Goal: Task Accomplishment & Management: Use online tool/utility

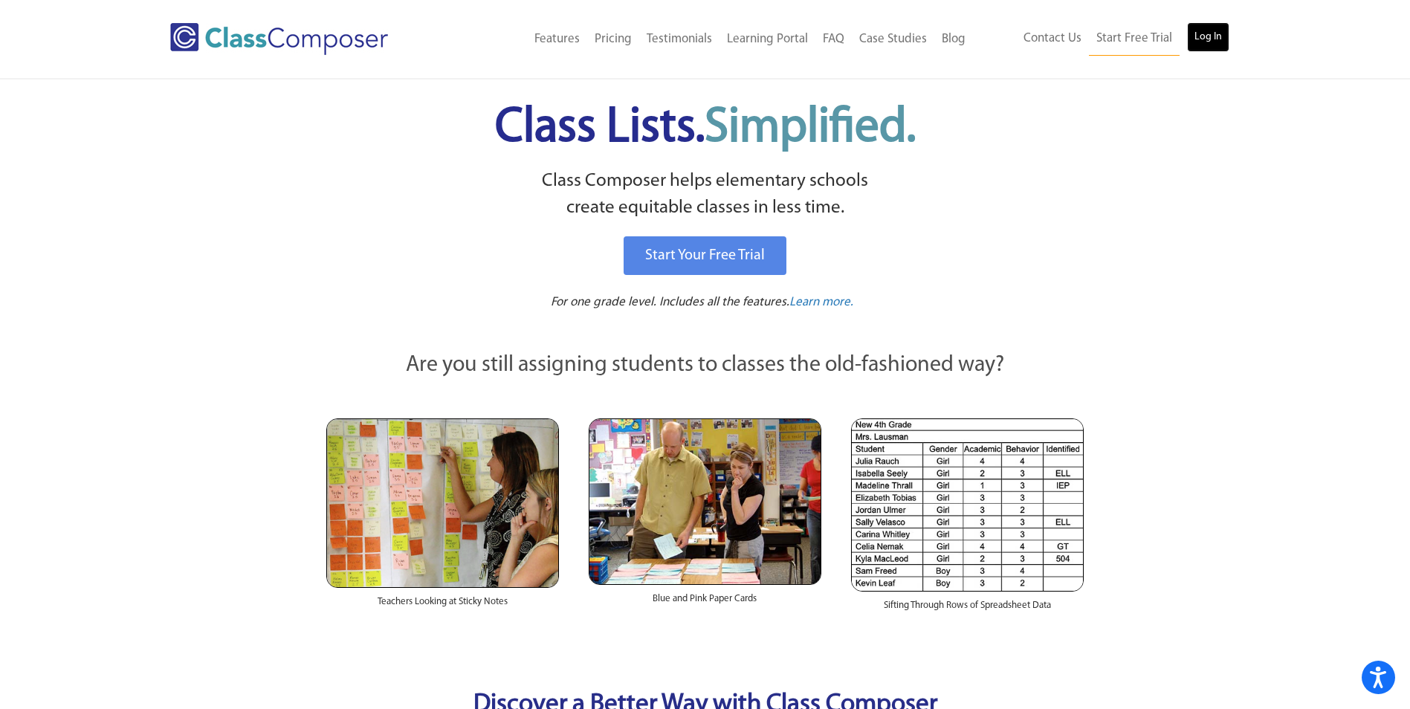
click at [1218, 28] on link "Log In" at bounding box center [1208, 37] width 42 height 30
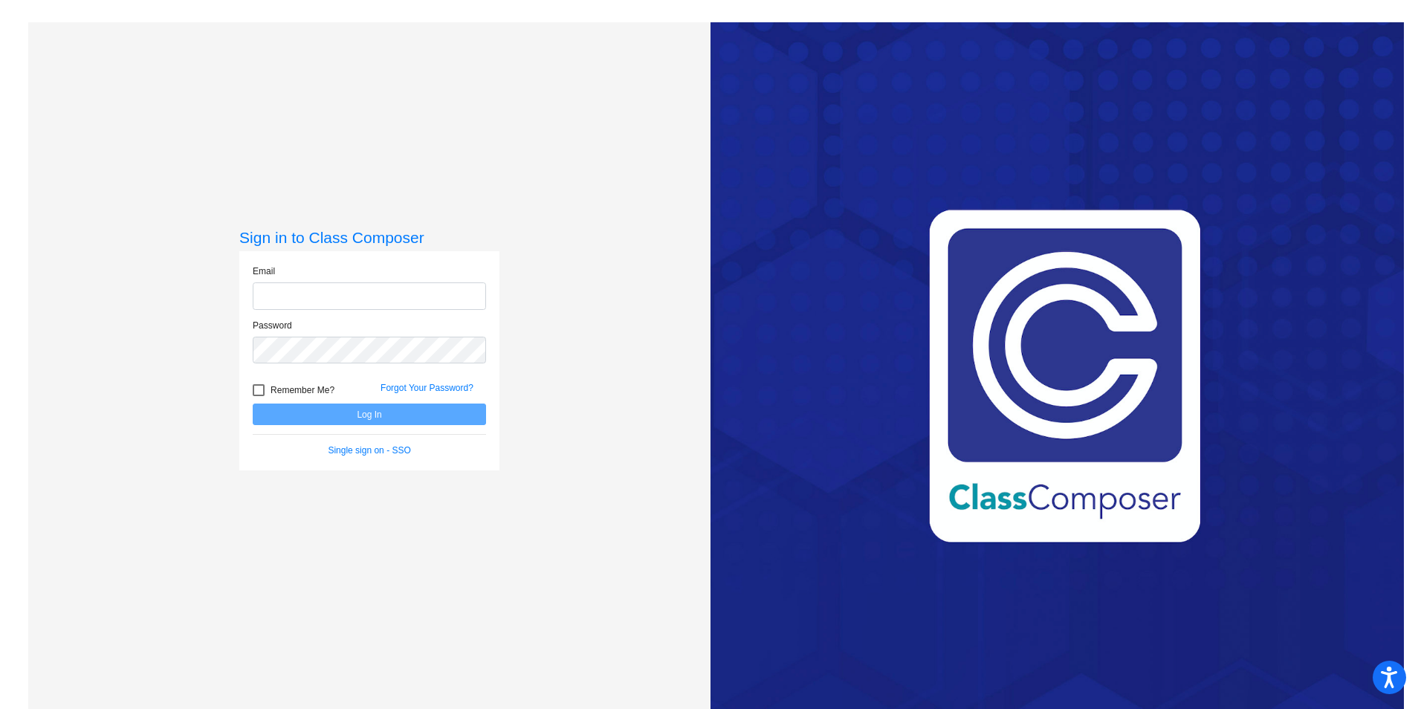
type input "[EMAIL_ADDRESS][DOMAIN_NAME]"
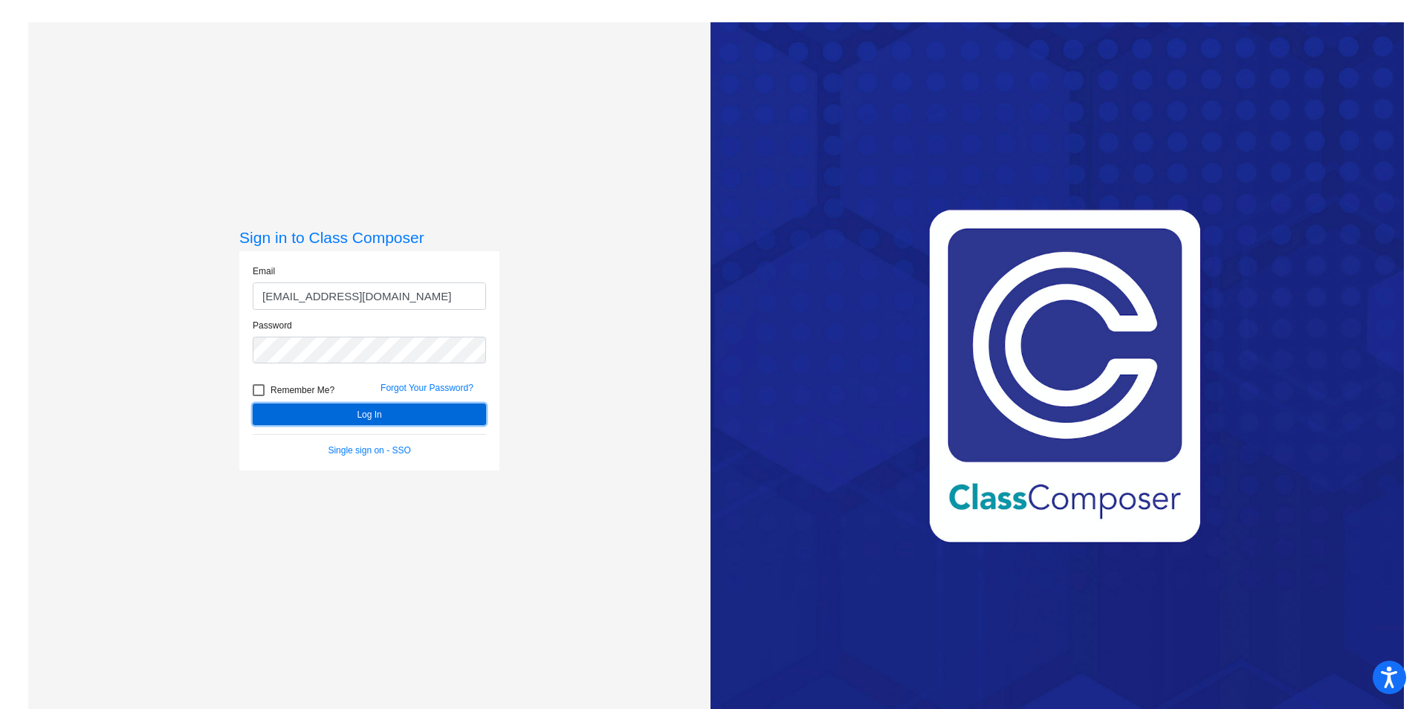
click at [366, 424] on button "Log In" at bounding box center [369, 414] width 233 height 22
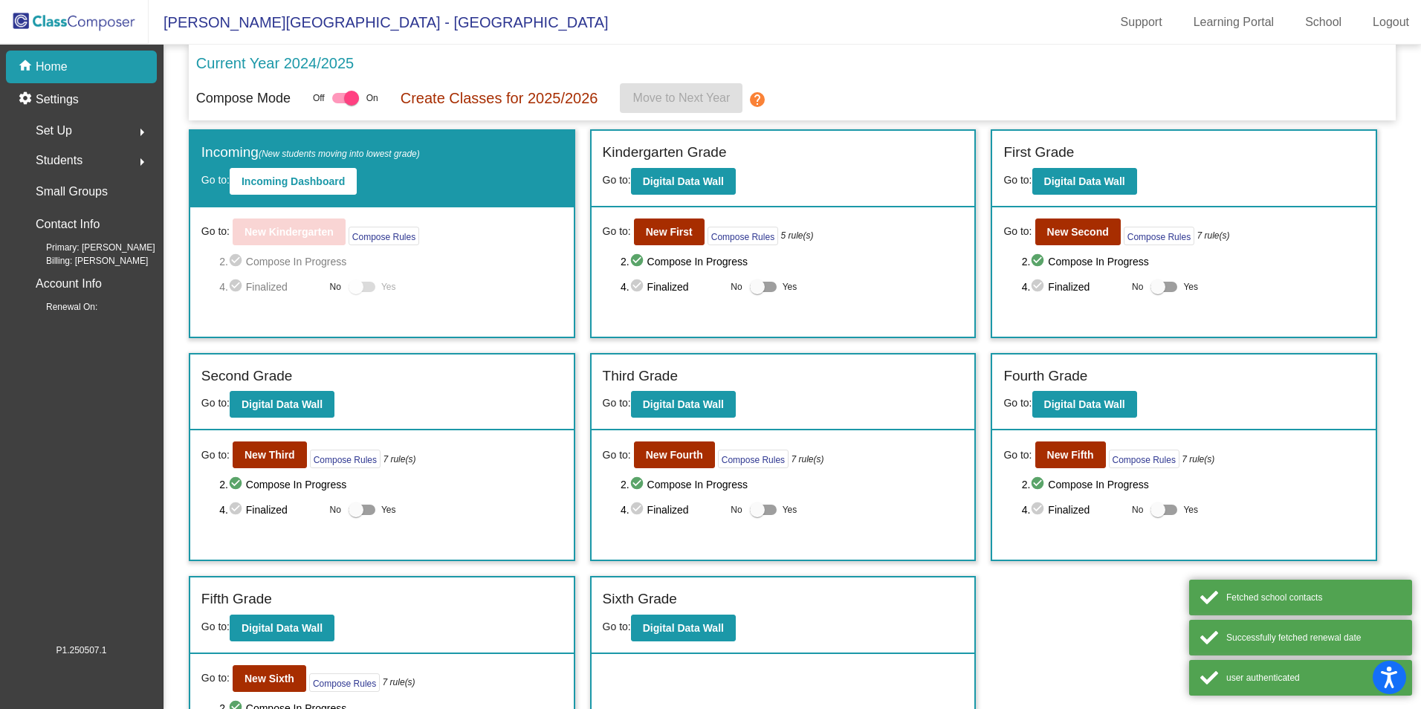
click at [74, 131] on div "Set Up arrow_right" at bounding box center [86, 131] width 142 height 30
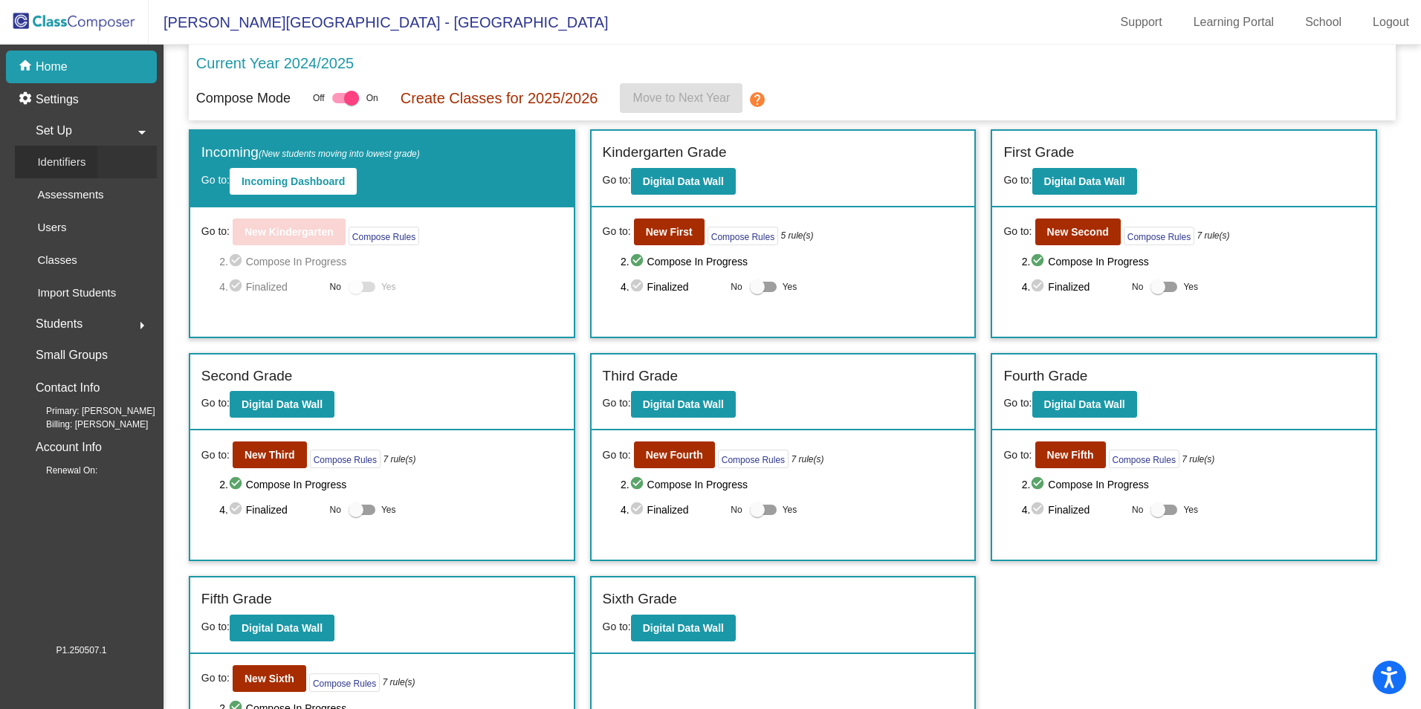
click at [76, 171] on p "Identifiers" at bounding box center [61, 162] width 48 height 18
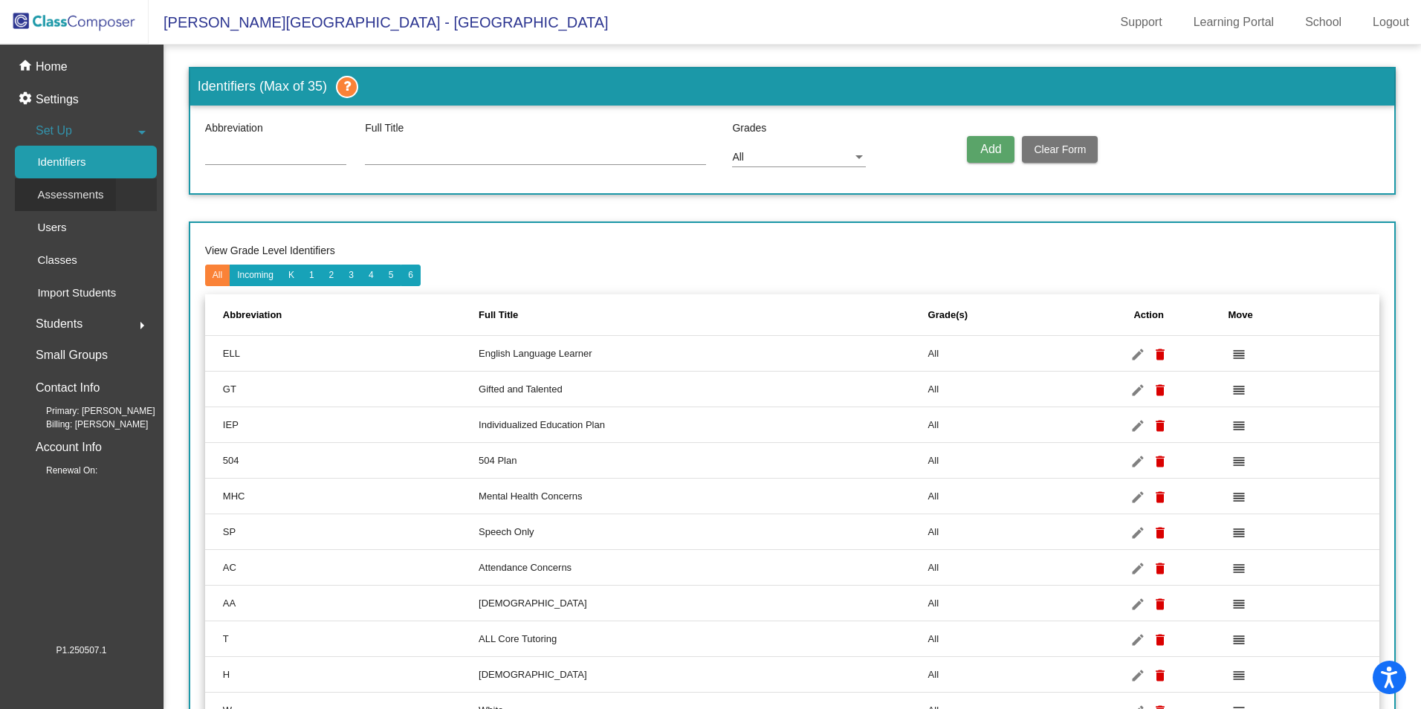
click at [77, 184] on div "Assessments" at bounding box center [65, 194] width 101 height 33
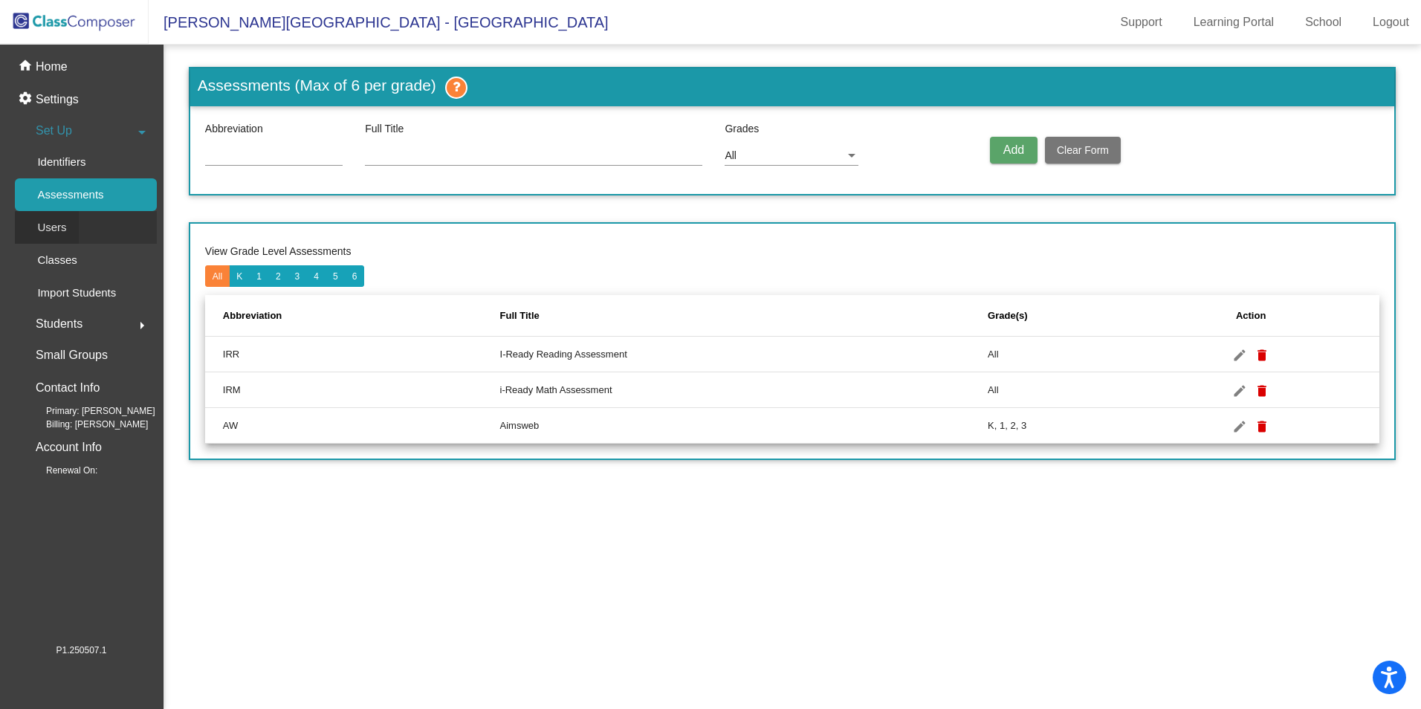
click at [72, 231] on div "Users" at bounding box center [47, 227] width 64 height 33
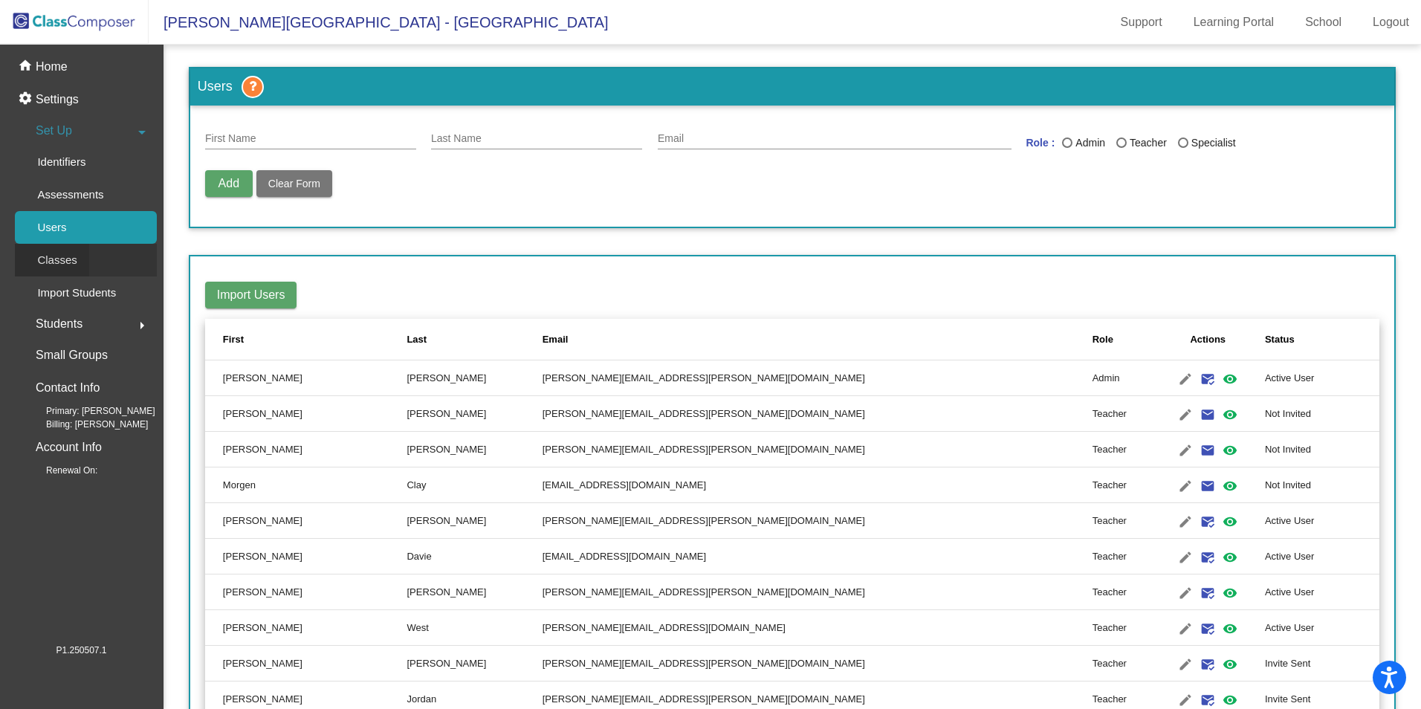
click at [66, 257] on p "Classes" at bounding box center [56, 260] width 39 height 18
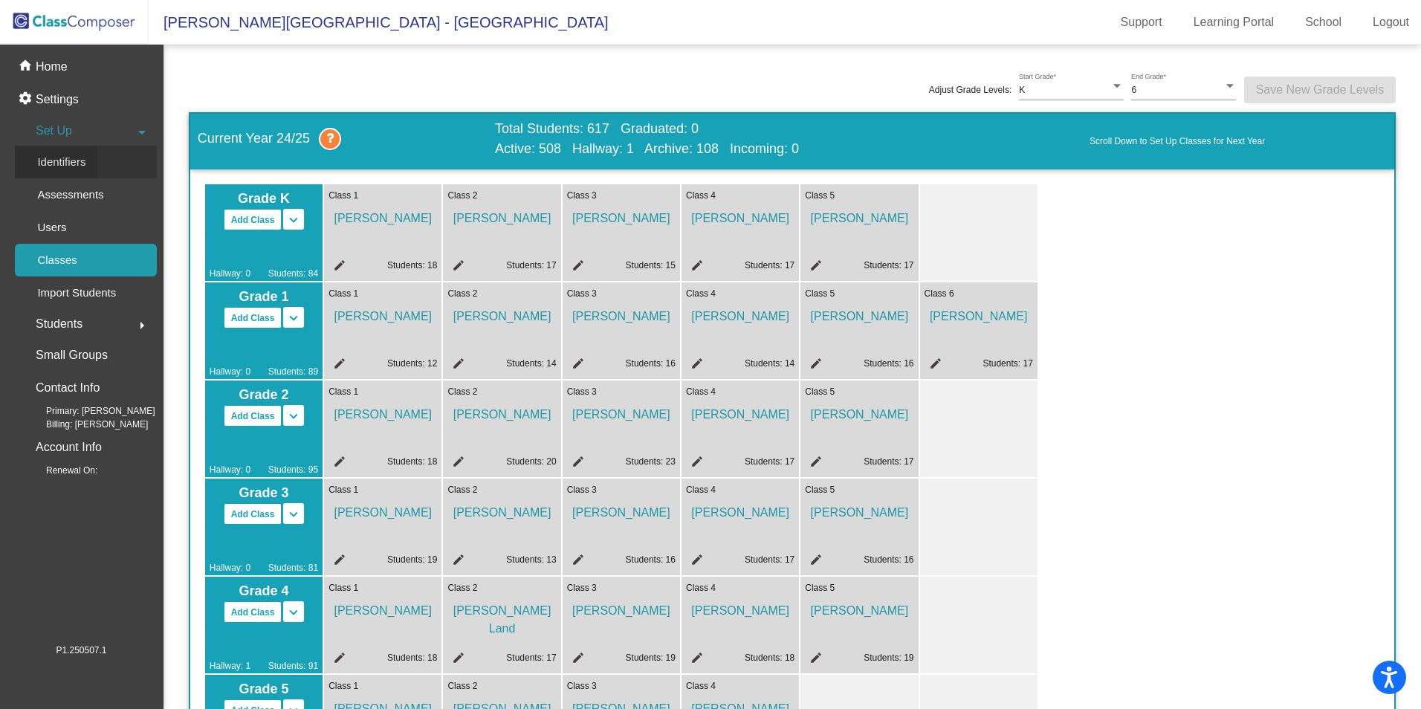
click at [74, 157] on p "Identifiers" at bounding box center [61, 162] width 48 height 18
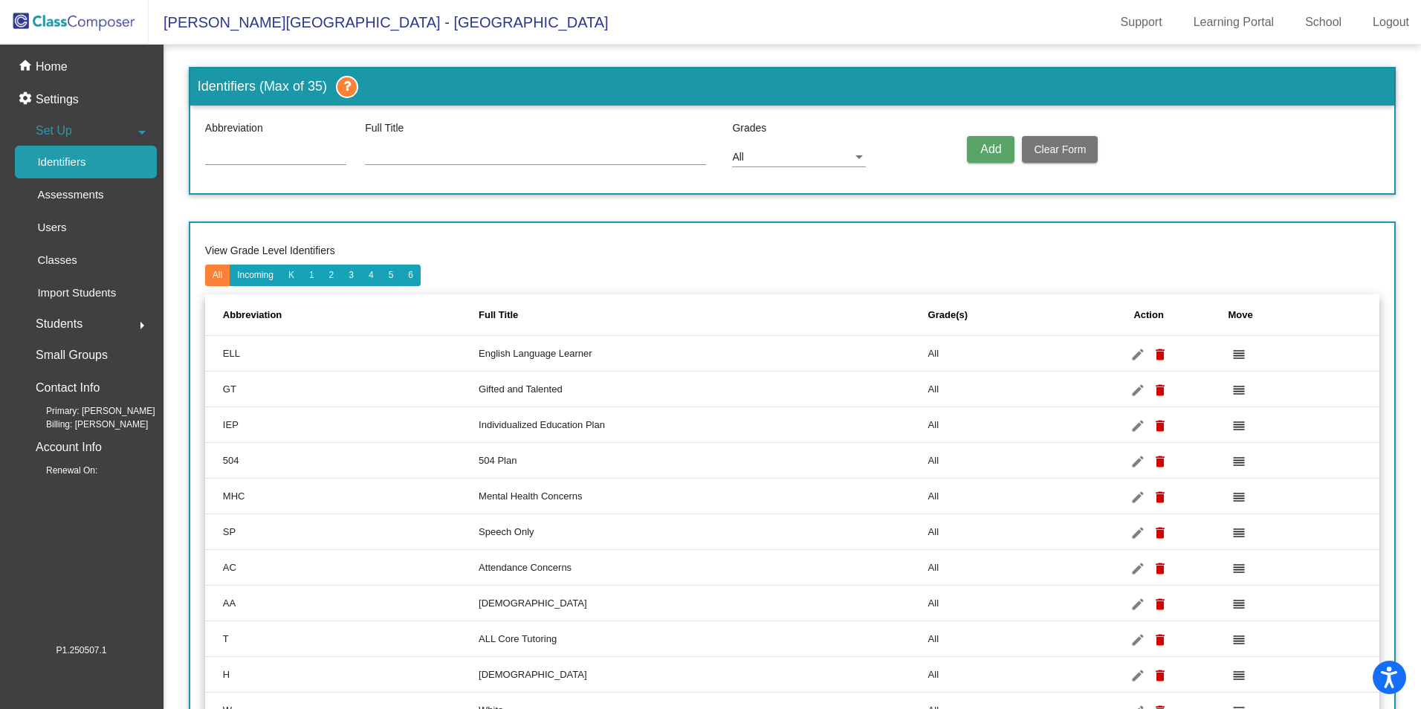
click at [85, 319] on div "Students arrow_right" at bounding box center [86, 324] width 142 height 30
click at [85, 175] on div "Pictures" at bounding box center [52, 191] width 75 height 33
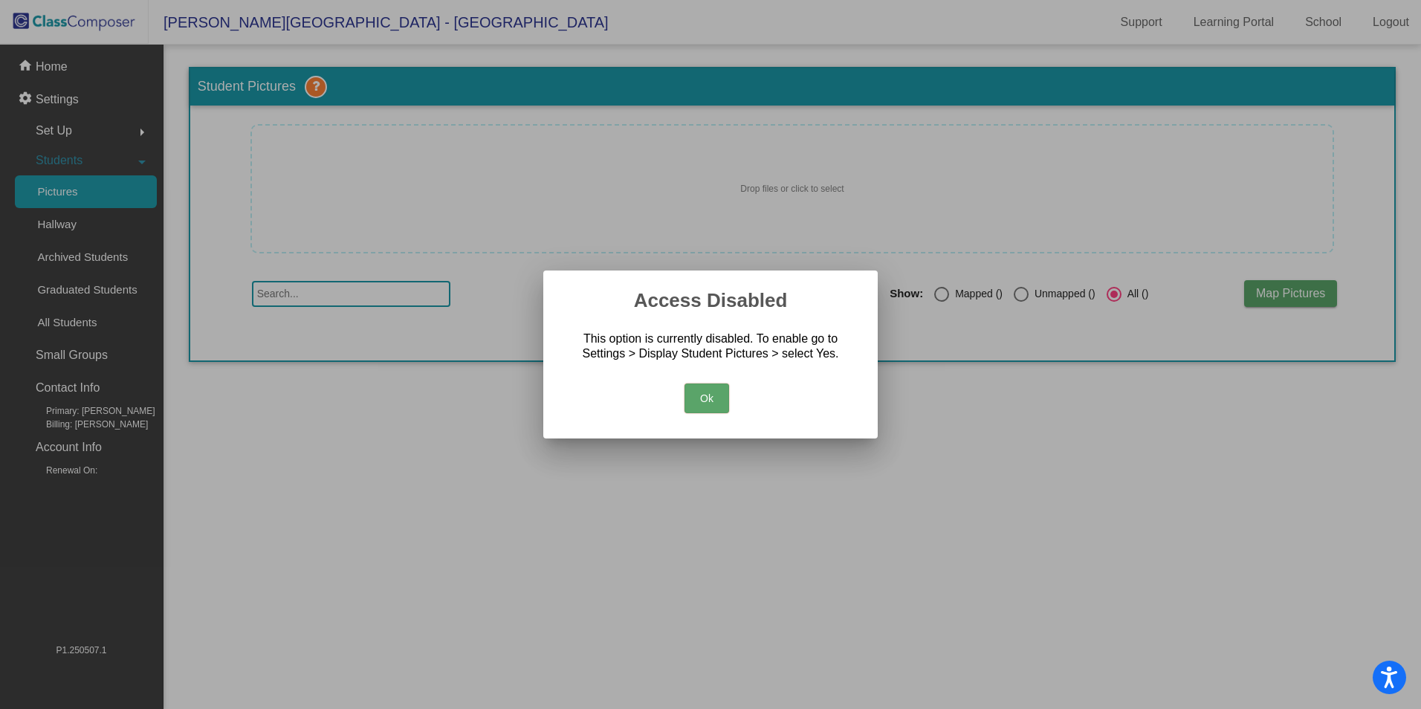
click at [75, 152] on div at bounding box center [710, 354] width 1421 height 709
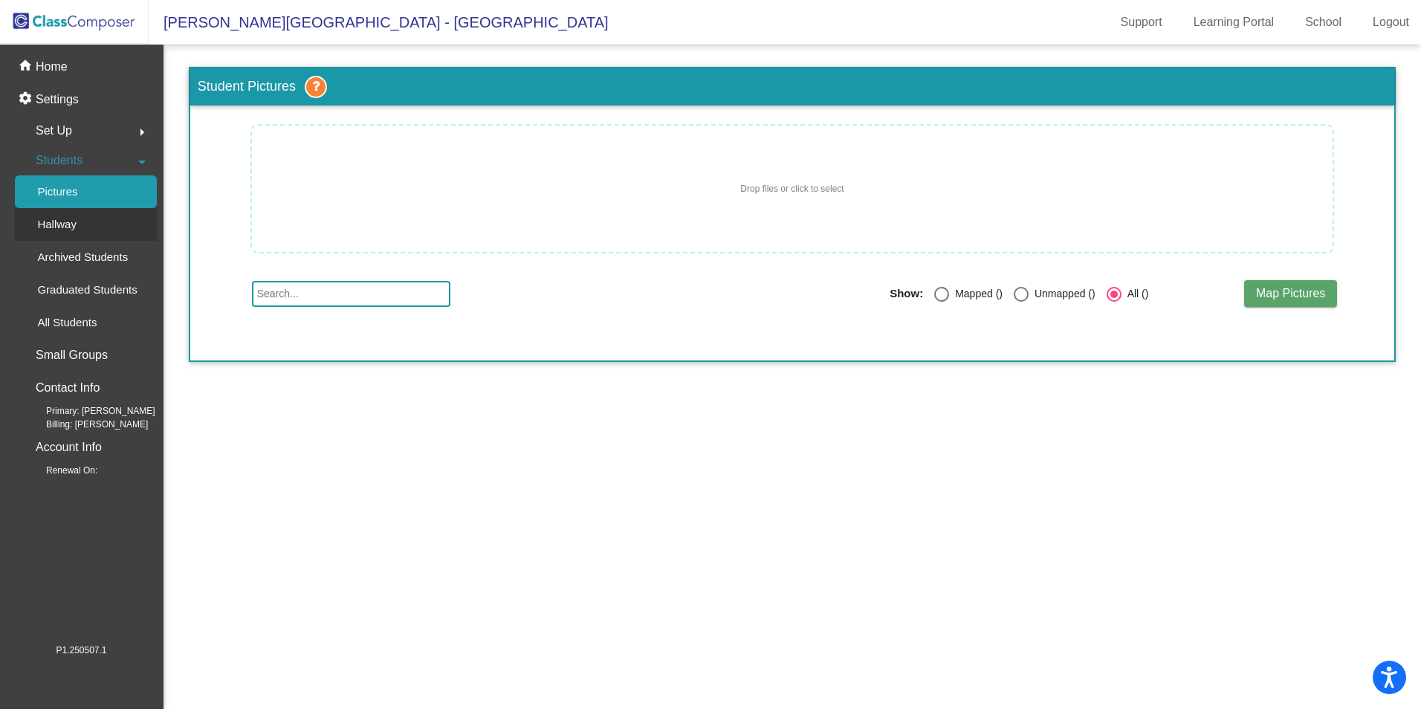
click at [76, 229] on p "Hallway" at bounding box center [56, 224] width 39 height 18
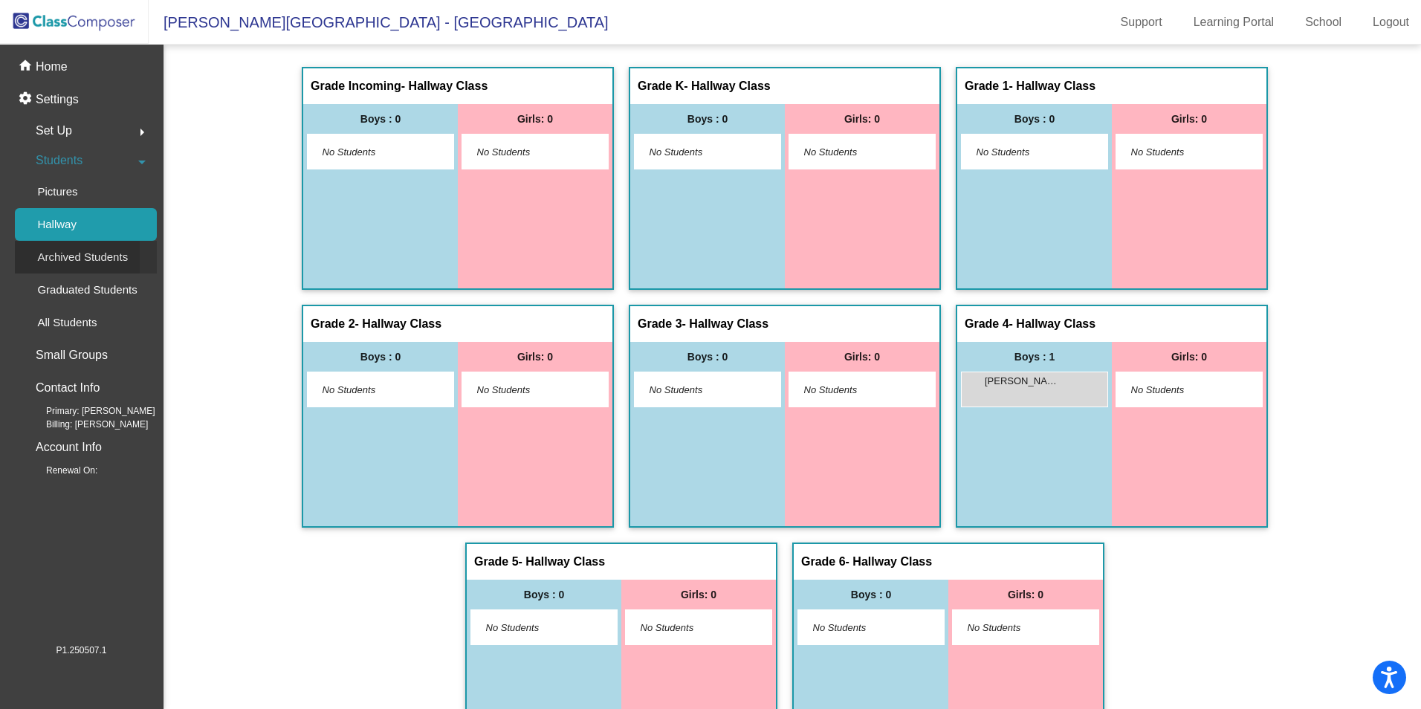
click at [84, 254] on p "Archived Students" at bounding box center [82, 257] width 91 height 18
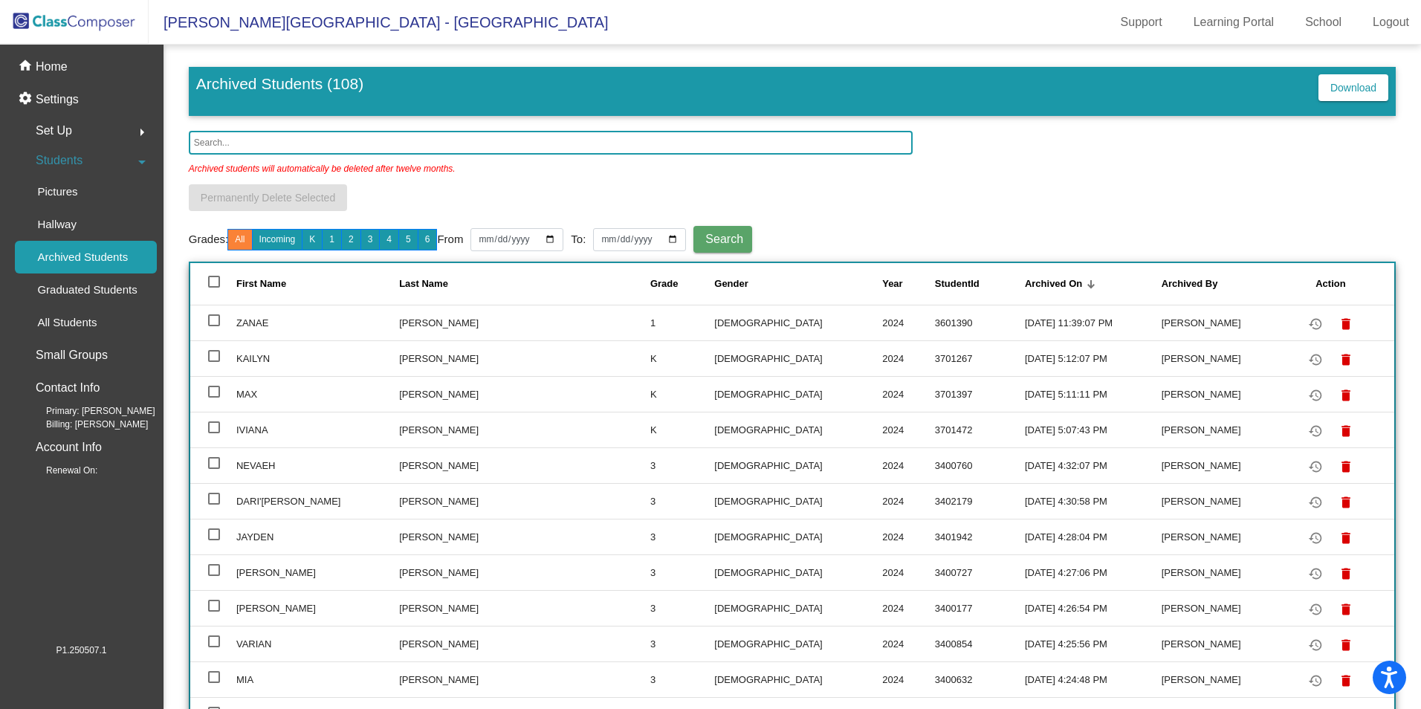
click at [62, 121] on span "Set Up" at bounding box center [54, 130] width 36 height 21
drag, startPoint x: 151, startPoint y: 131, endPoint x: 142, endPoint y: 137, distance: 11.1
click at [145, 135] on button "arrow_drop_down" at bounding box center [142, 131] width 30 height 30
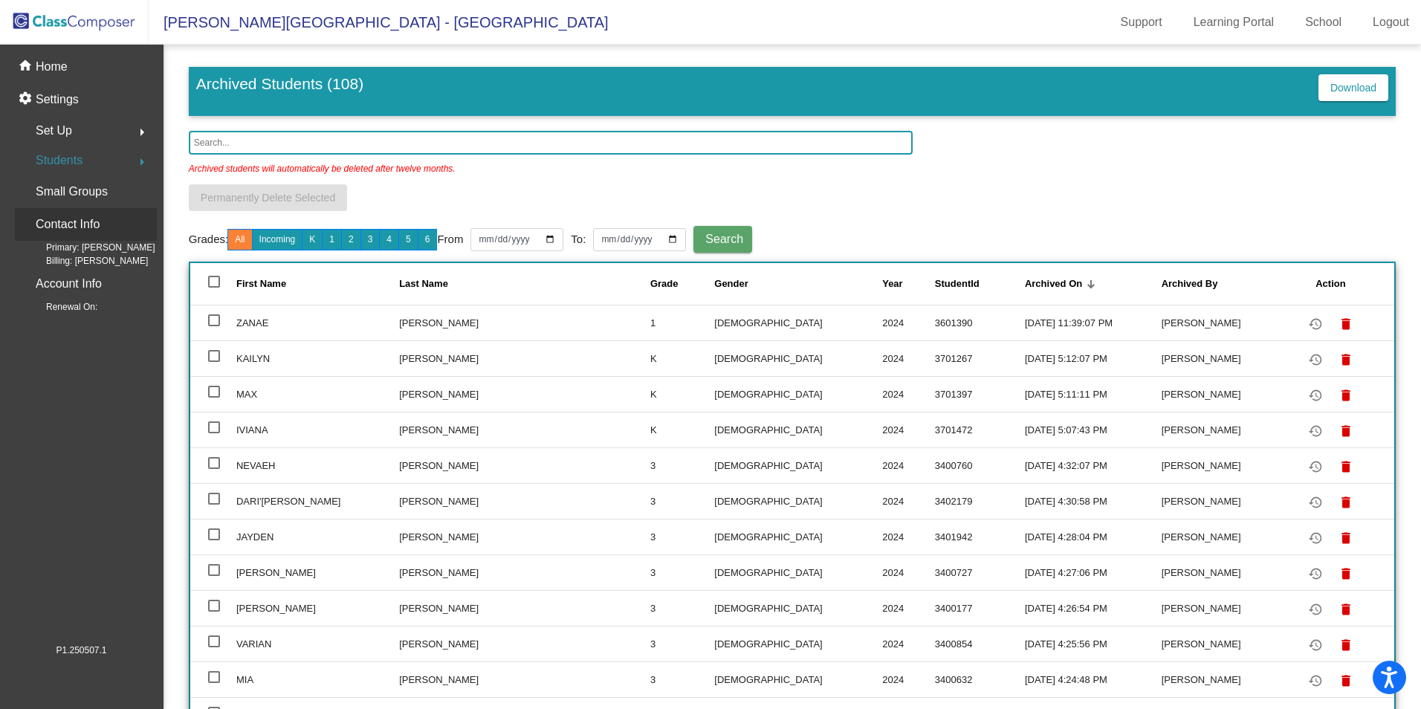
click at [75, 233] on p "Contact Info" at bounding box center [68, 224] width 64 height 21
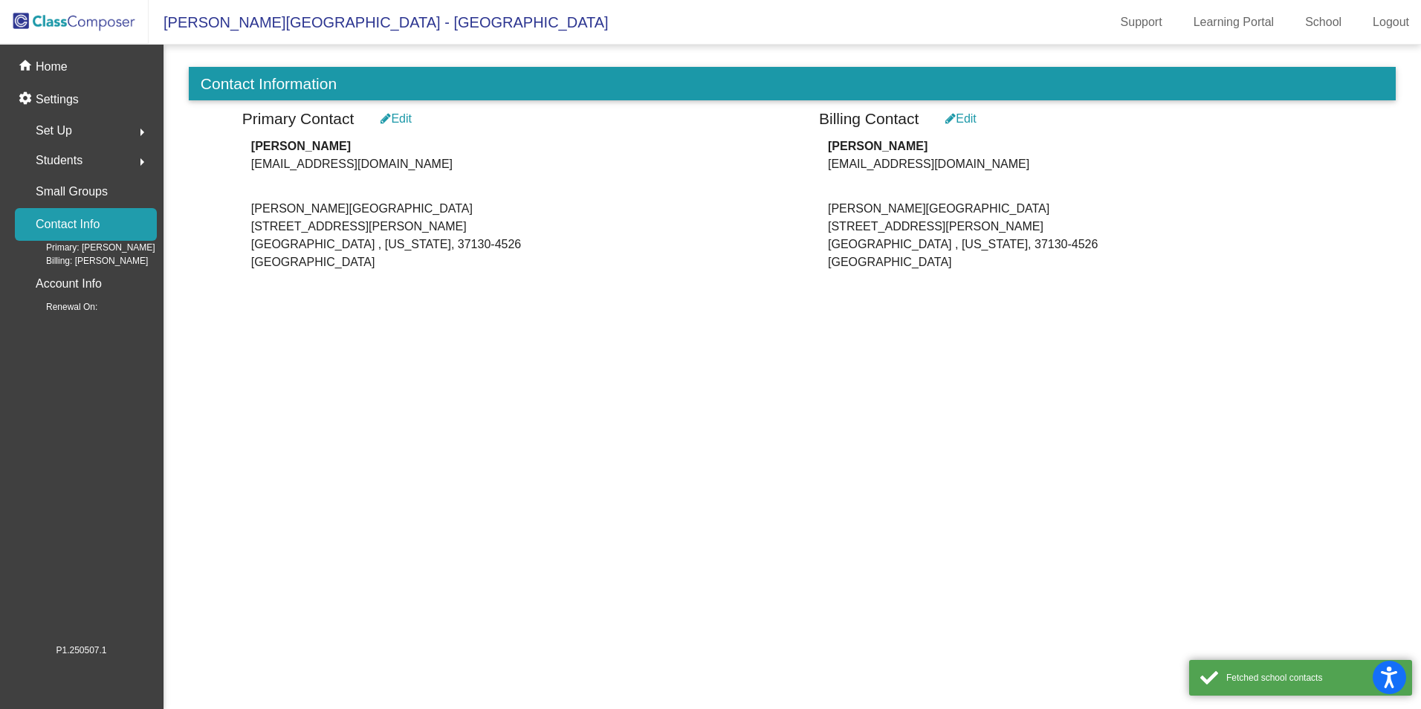
click at [95, 149] on div "Students arrow_right" at bounding box center [86, 161] width 142 height 30
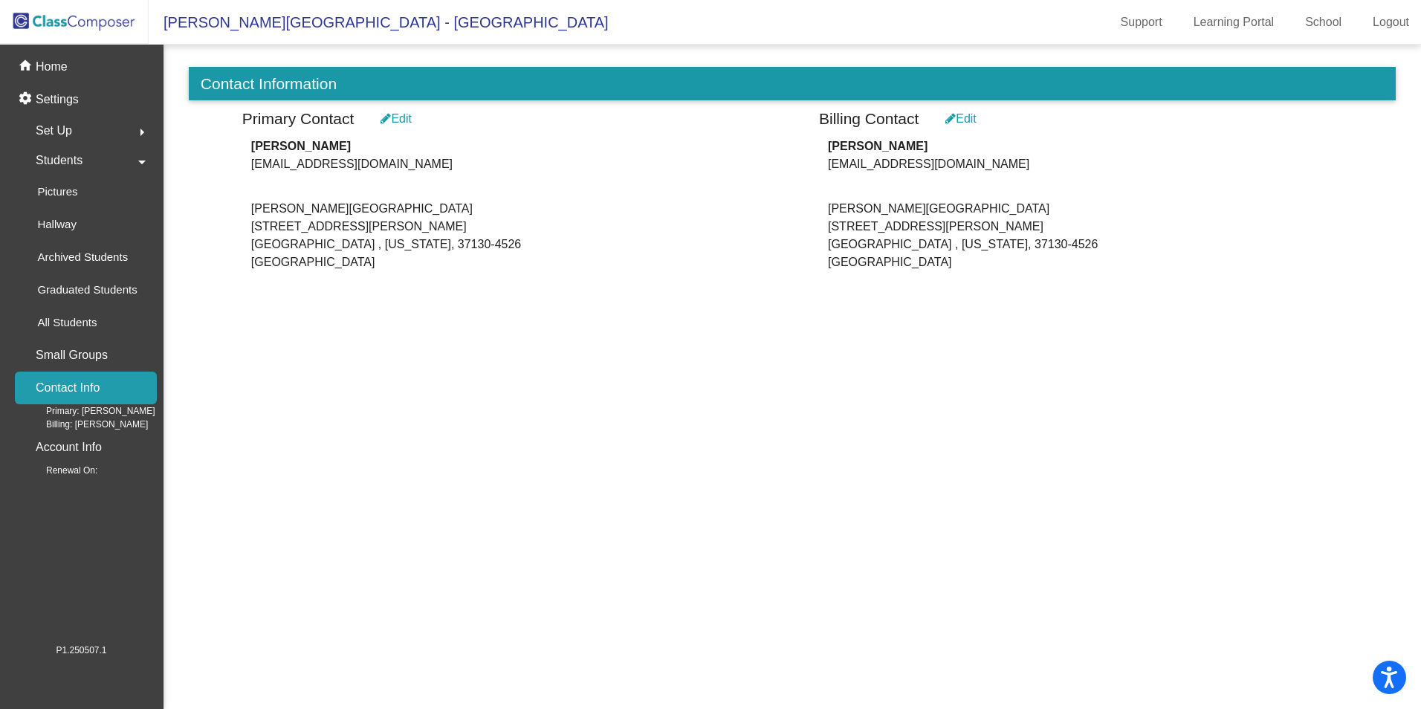
click at [146, 133] on mat-icon "arrow_right" at bounding box center [142, 132] width 18 height 18
click at [131, 134] on button "arrow_drop_down" at bounding box center [142, 131] width 30 height 30
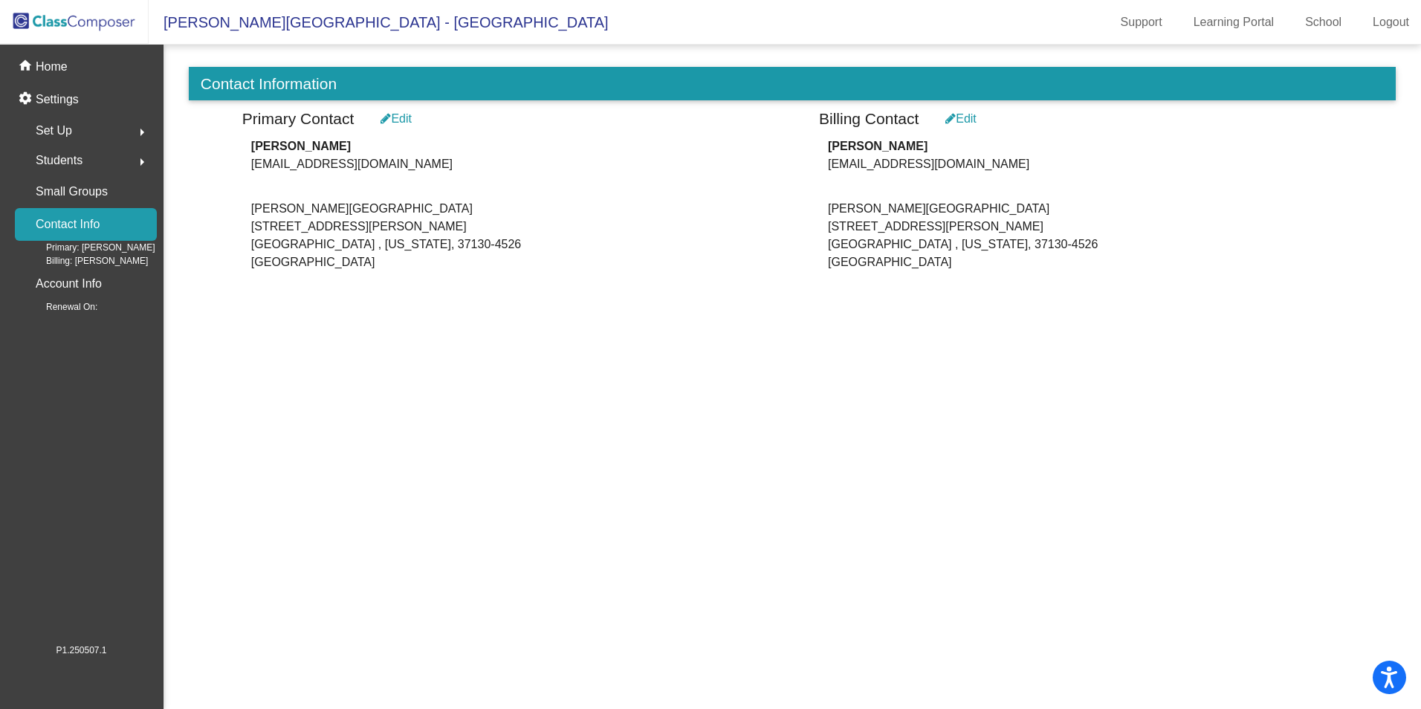
click at [59, 157] on span "Students" at bounding box center [59, 160] width 47 height 21
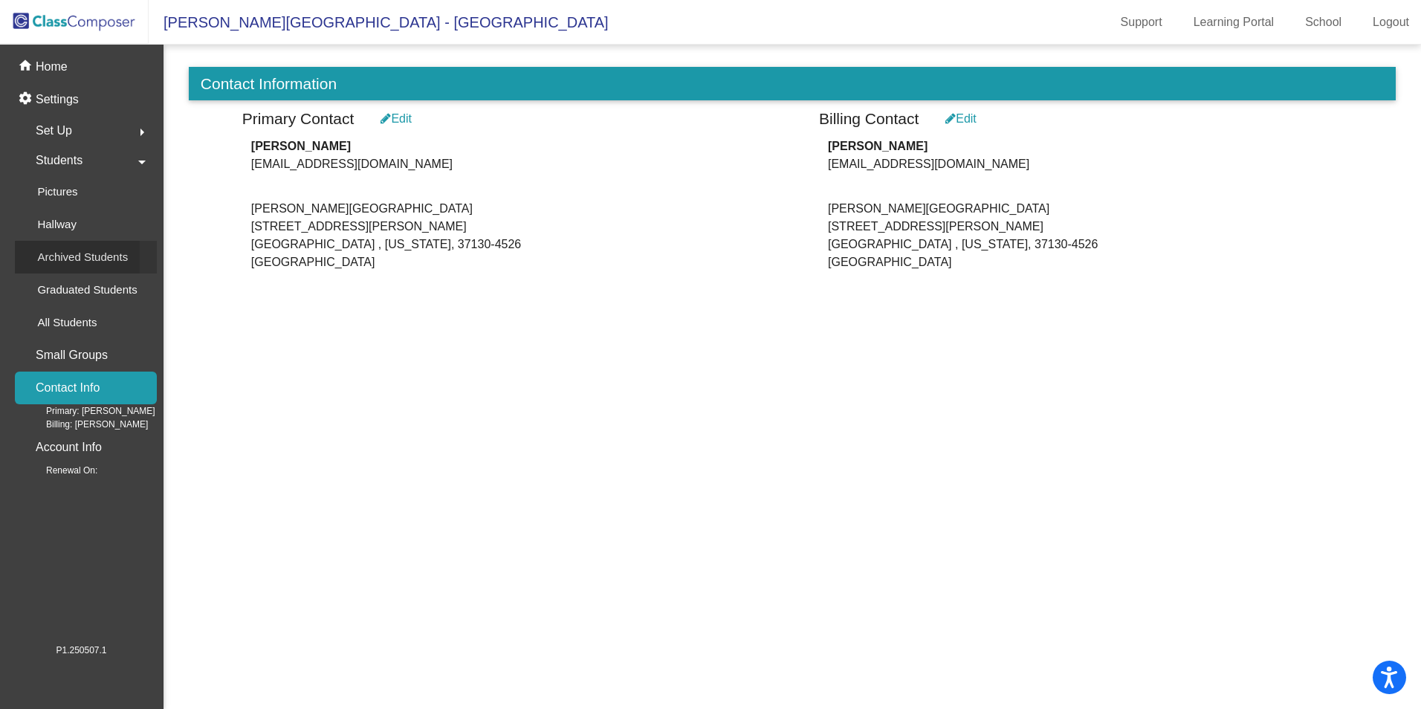
click at [89, 268] on div "Archived Students" at bounding box center [77, 257] width 125 height 33
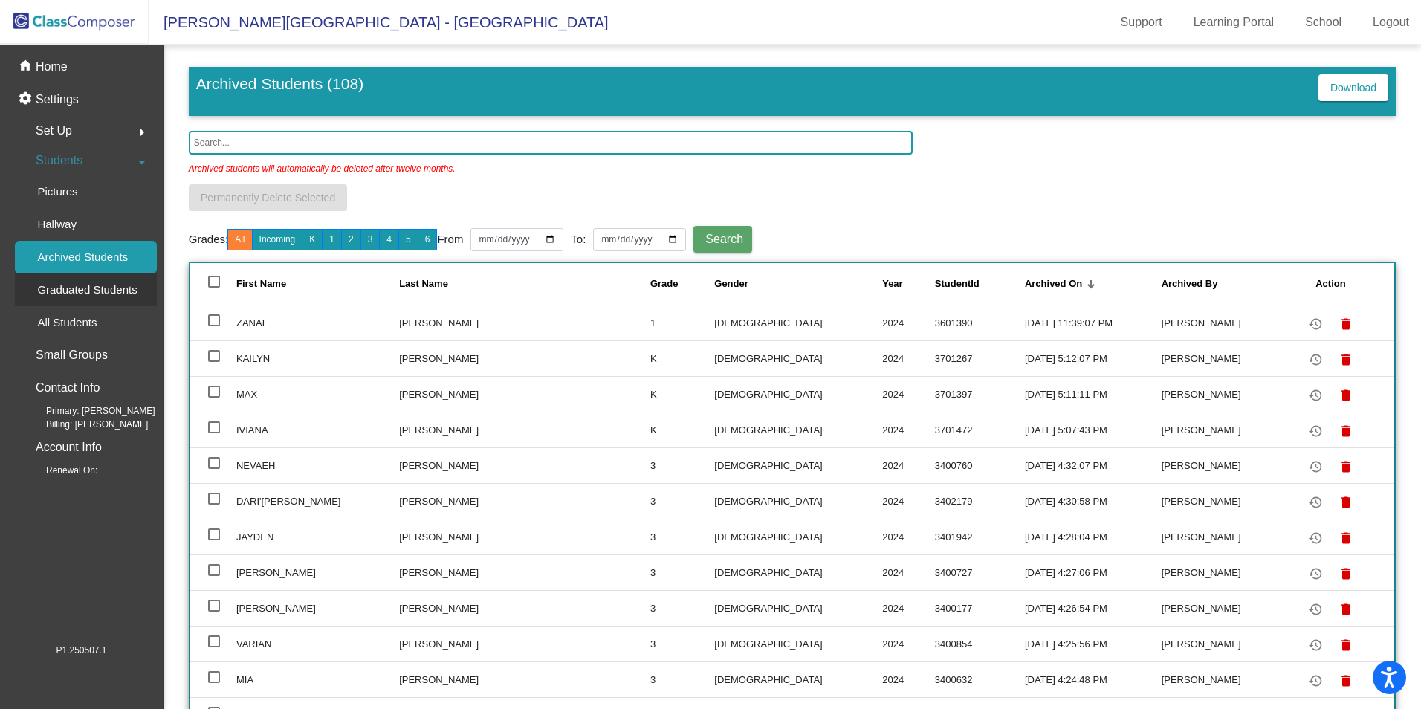
click at [78, 295] on p "Graduated Students" at bounding box center [87, 290] width 100 height 18
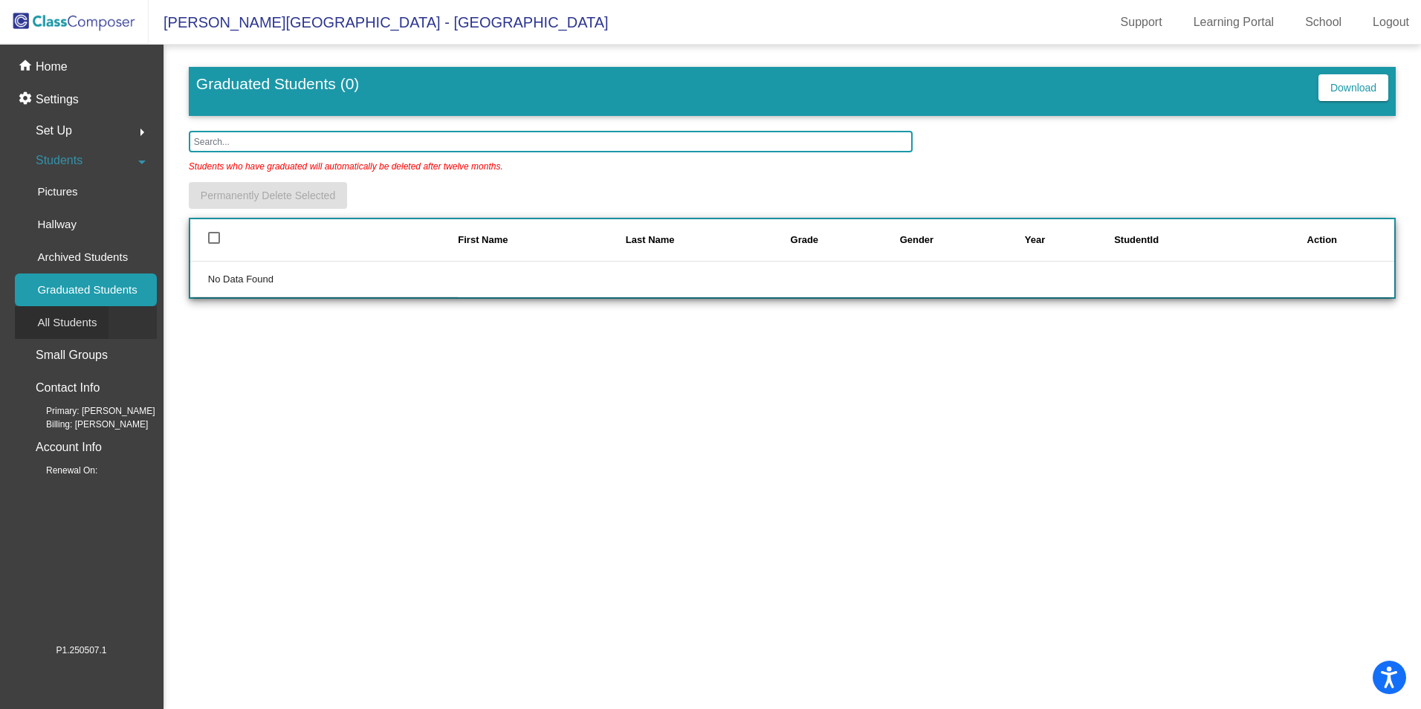
click at [74, 325] on p "All Students" at bounding box center [66, 323] width 59 height 18
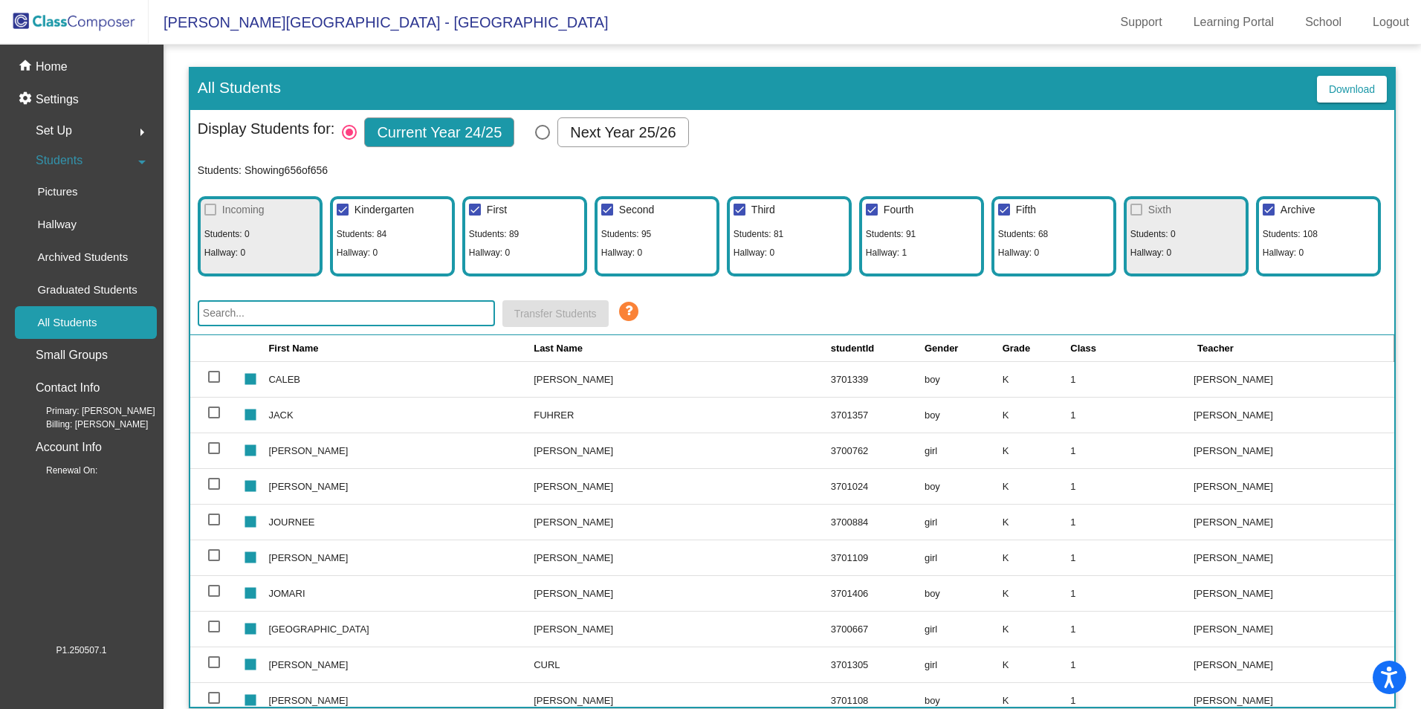
click at [88, 125] on div "Set Up arrow_right" at bounding box center [86, 131] width 142 height 30
click at [68, 161] on p "Identifiers" at bounding box center [61, 162] width 48 height 18
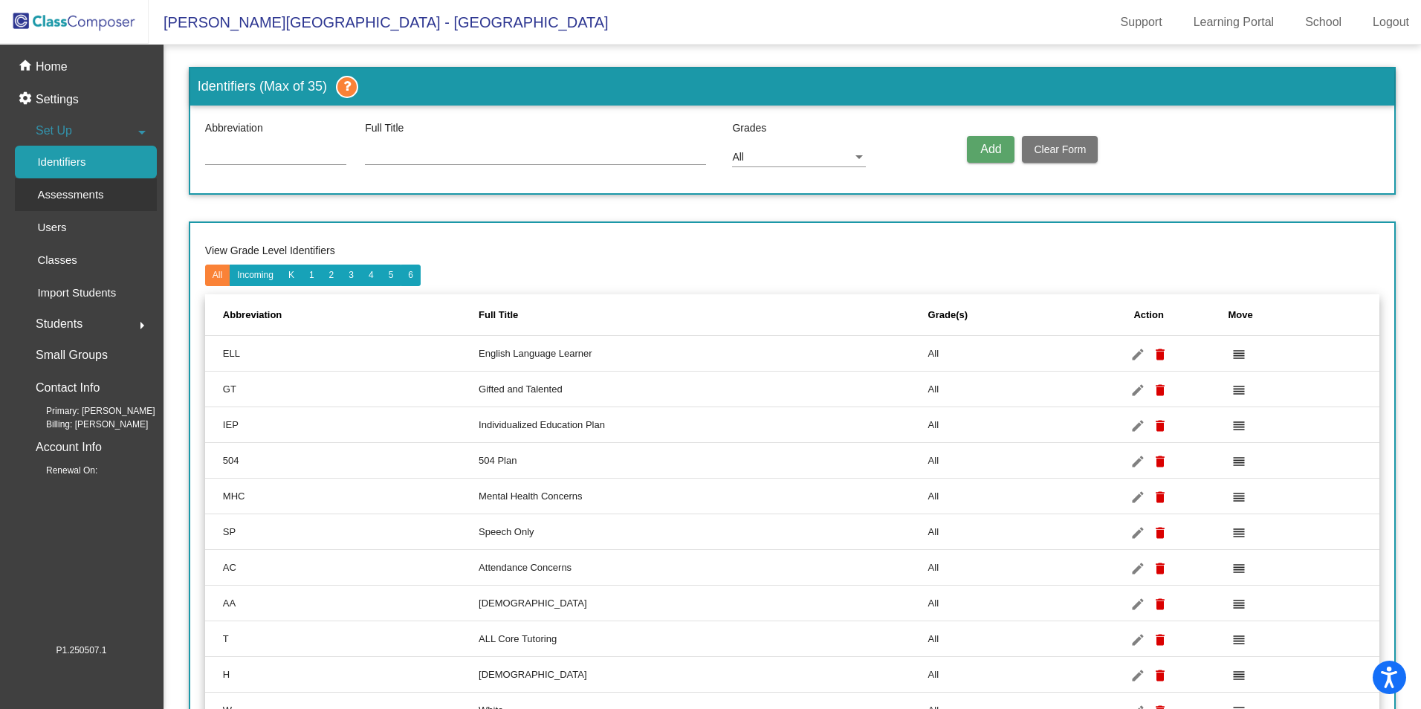
click at [61, 204] on p "Assessments" at bounding box center [70, 195] width 66 height 18
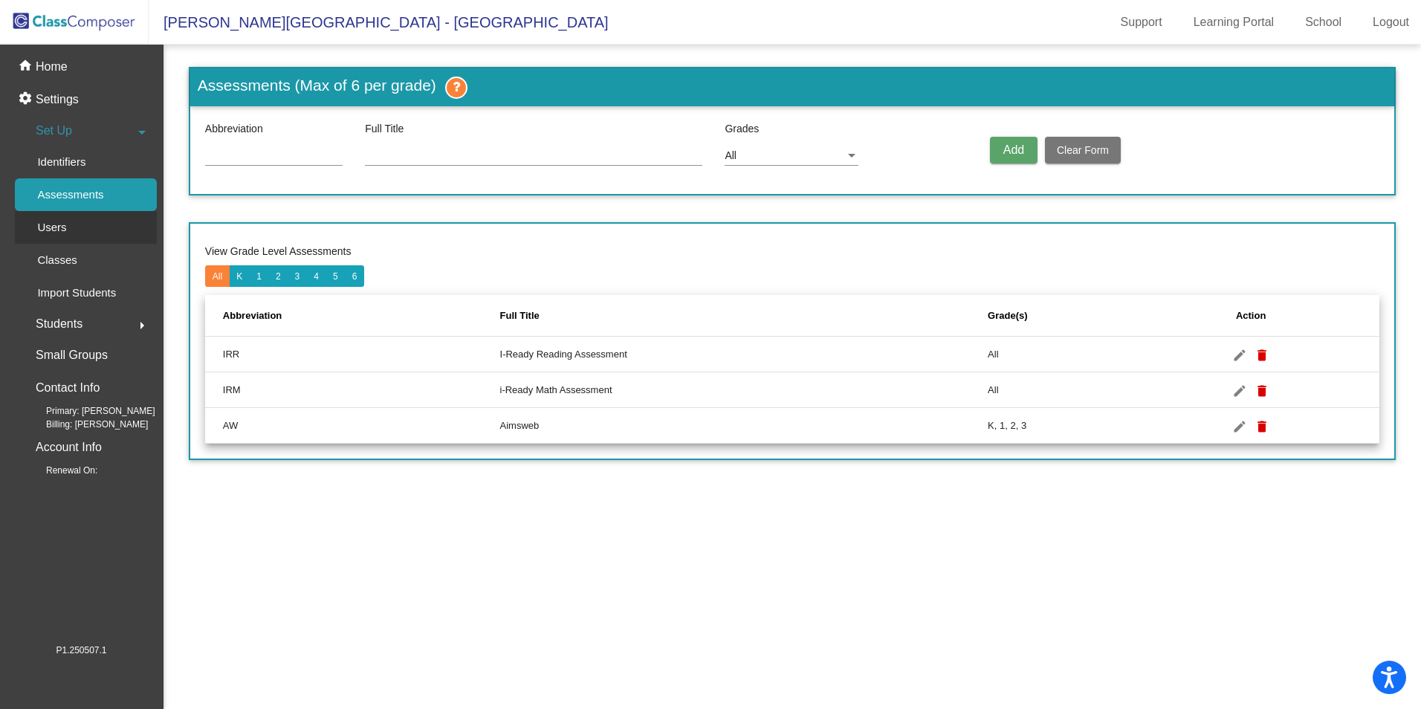
click at [58, 234] on p "Users" at bounding box center [51, 227] width 29 height 18
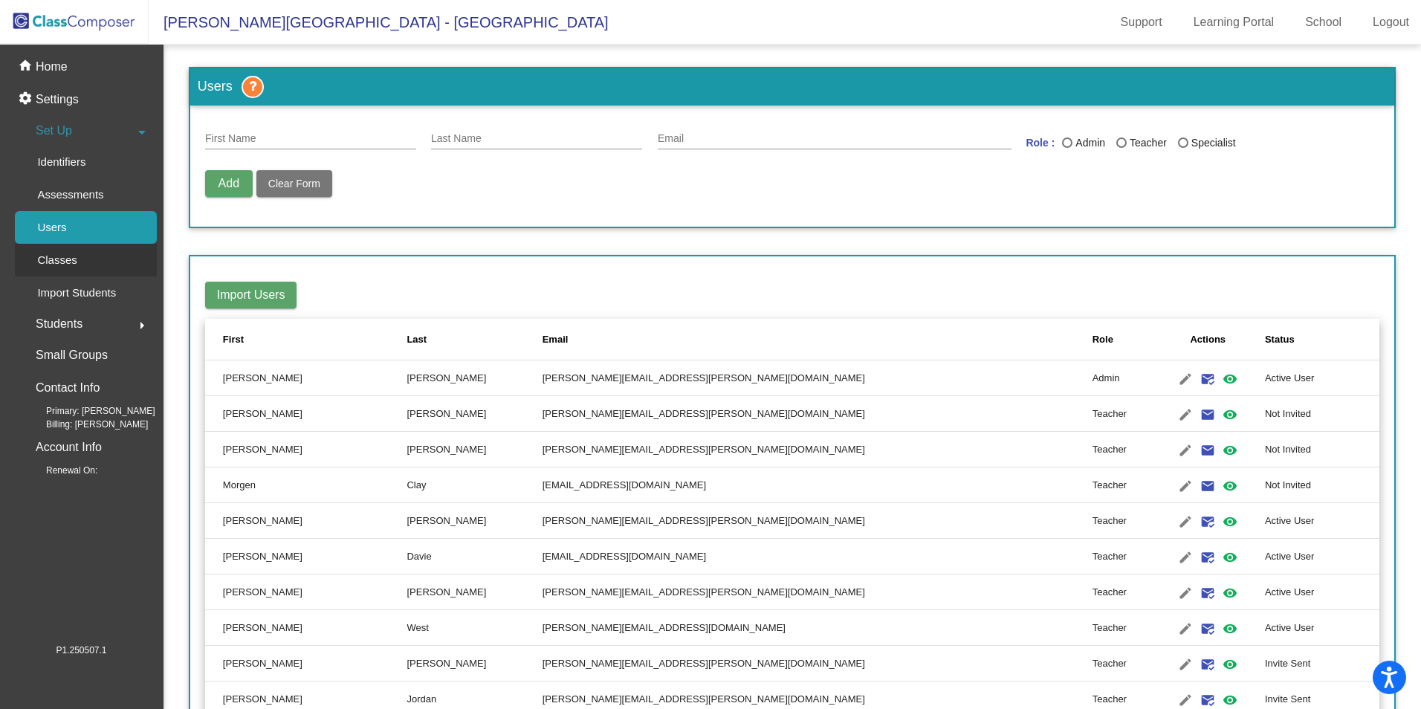
click at [58, 254] on p "Classes" at bounding box center [56, 260] width 39 height 18
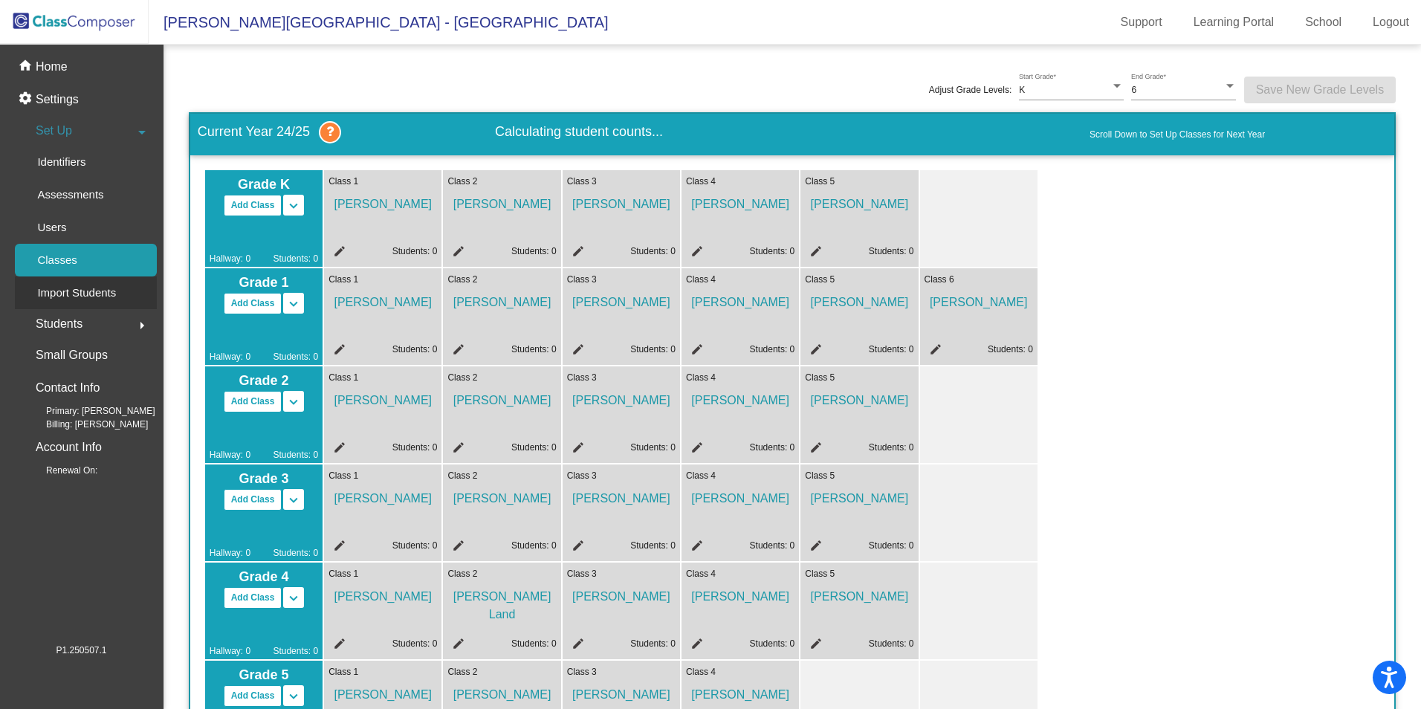
click at [64, 304] on div "Import Students" at bounding box center [71, 292] width 113 height 33
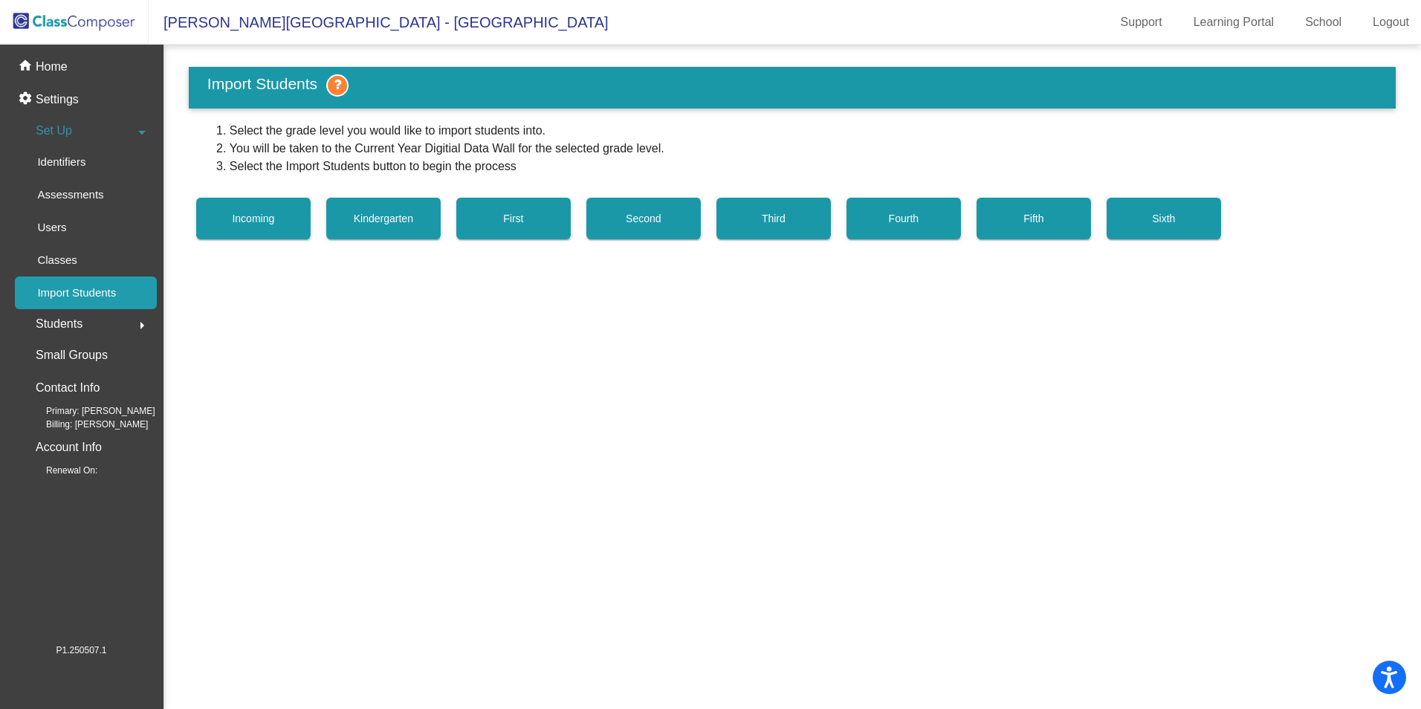
click at [655, 210] on button "Second" at bounding box center [643, 219] width 115 height 42
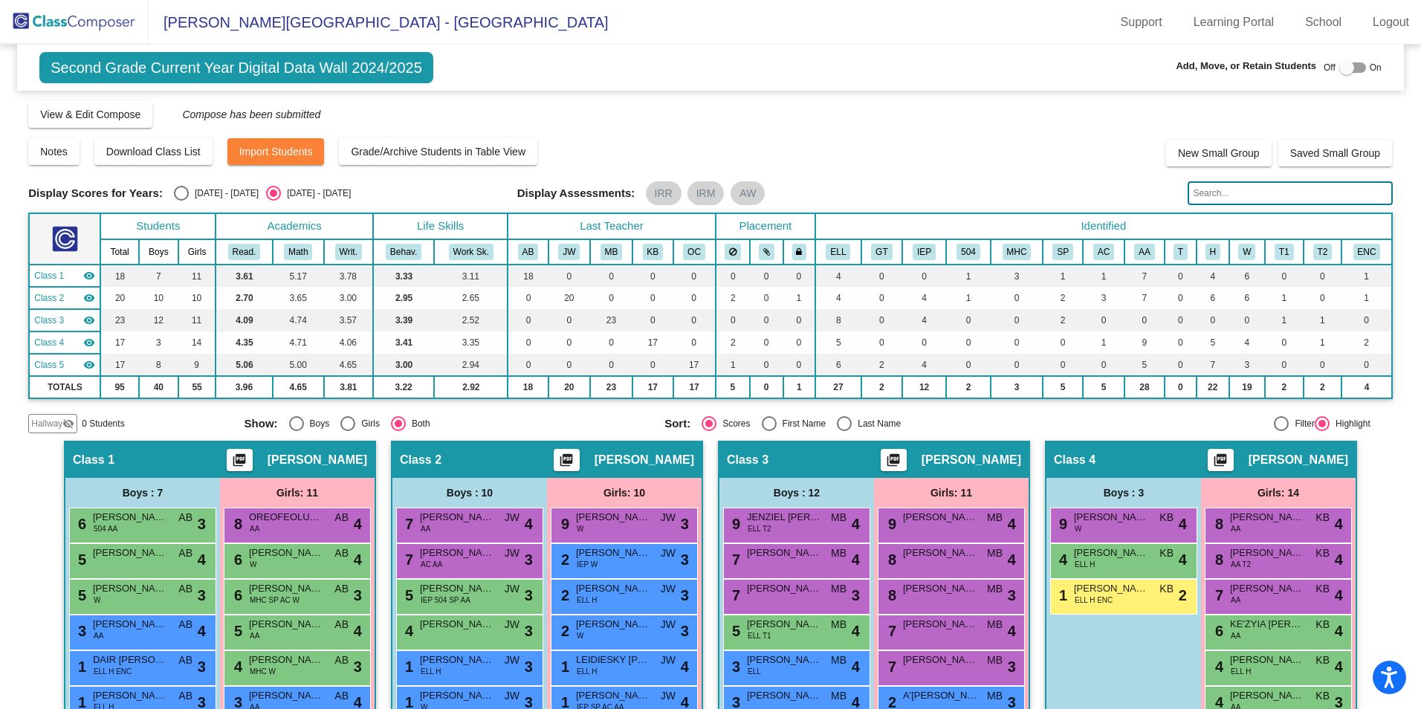
click at [380, 183] on div "Display Scores for Years: 2023 - 2024 2024 - 2025 Grade/Archive Students in Tab…" at bounding box center [710, 267] width 1364 height 334
click at [115, 117] on span "View & Edit Compose" at bounding box center [90, 114] width 100 height 12
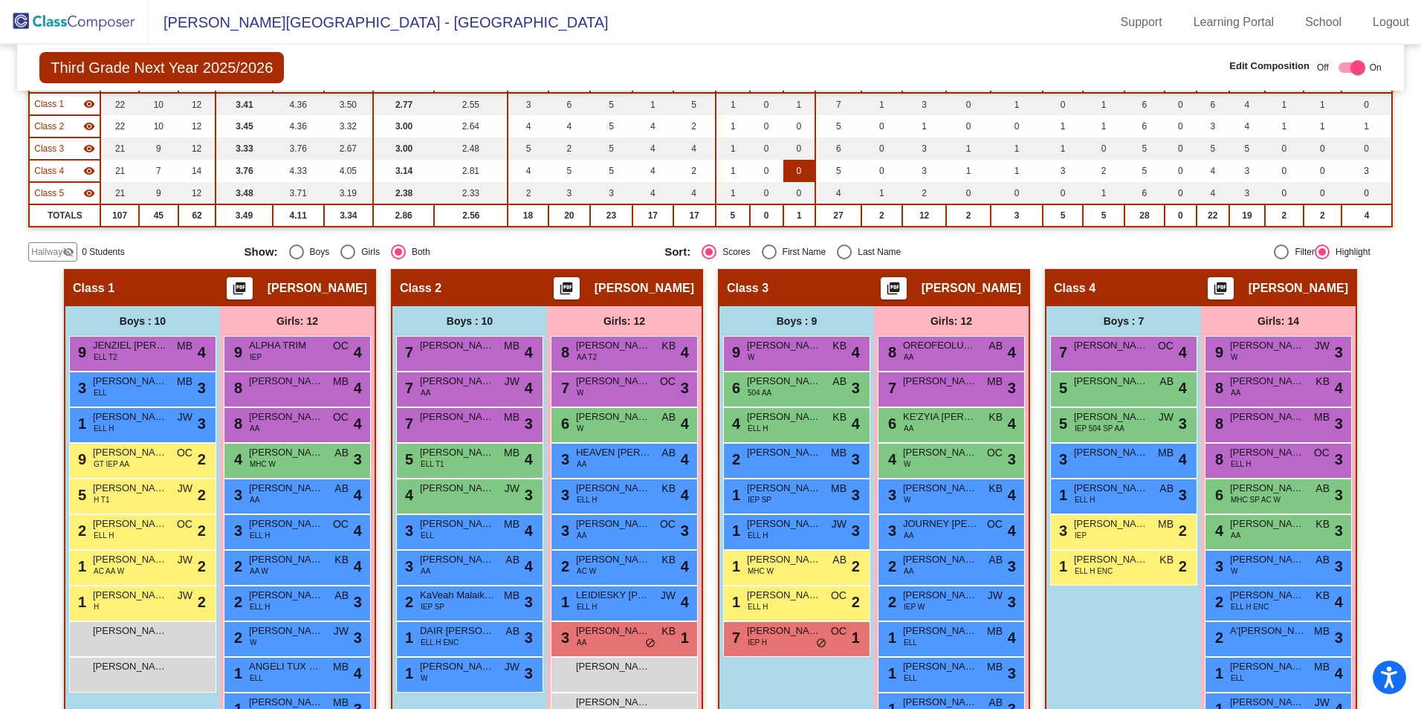
scroll to position [94, 0]
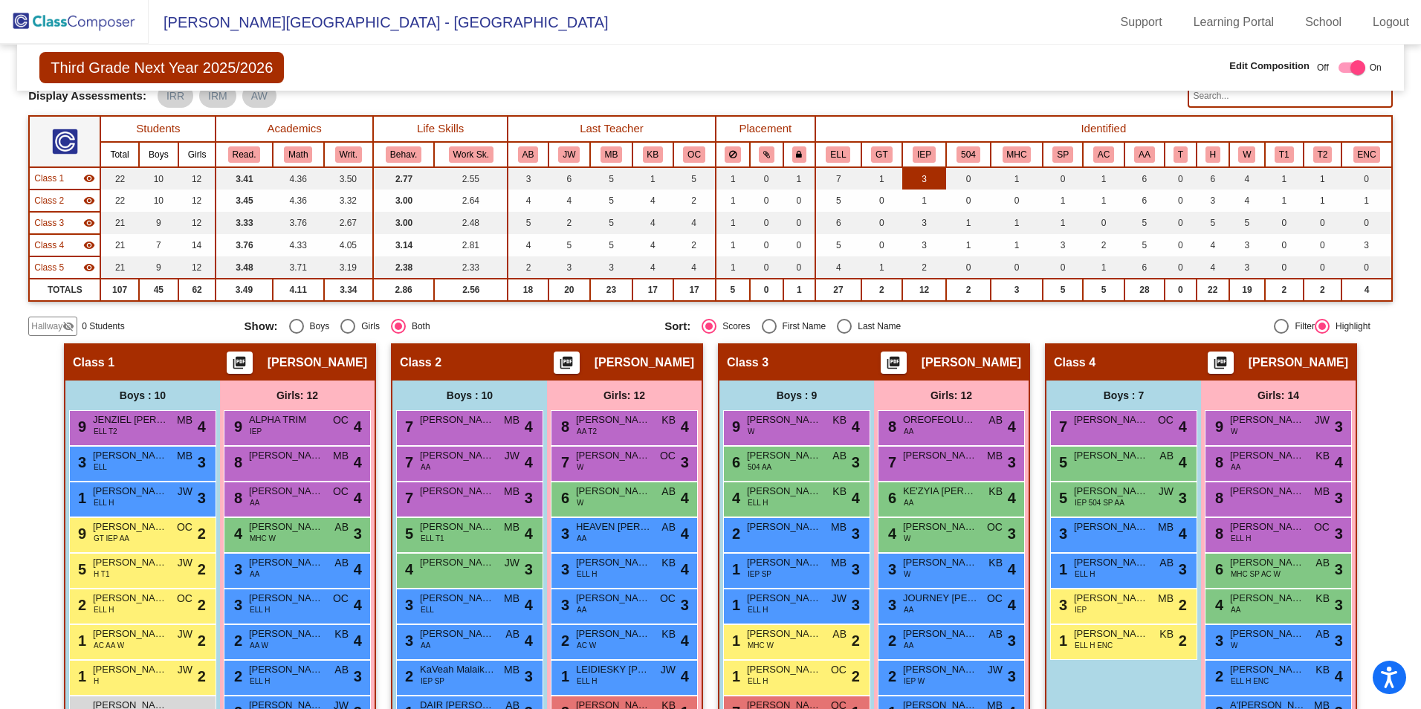
click at [912, 178] on td "3" at bounding box center [924, 178] width 44 height 22
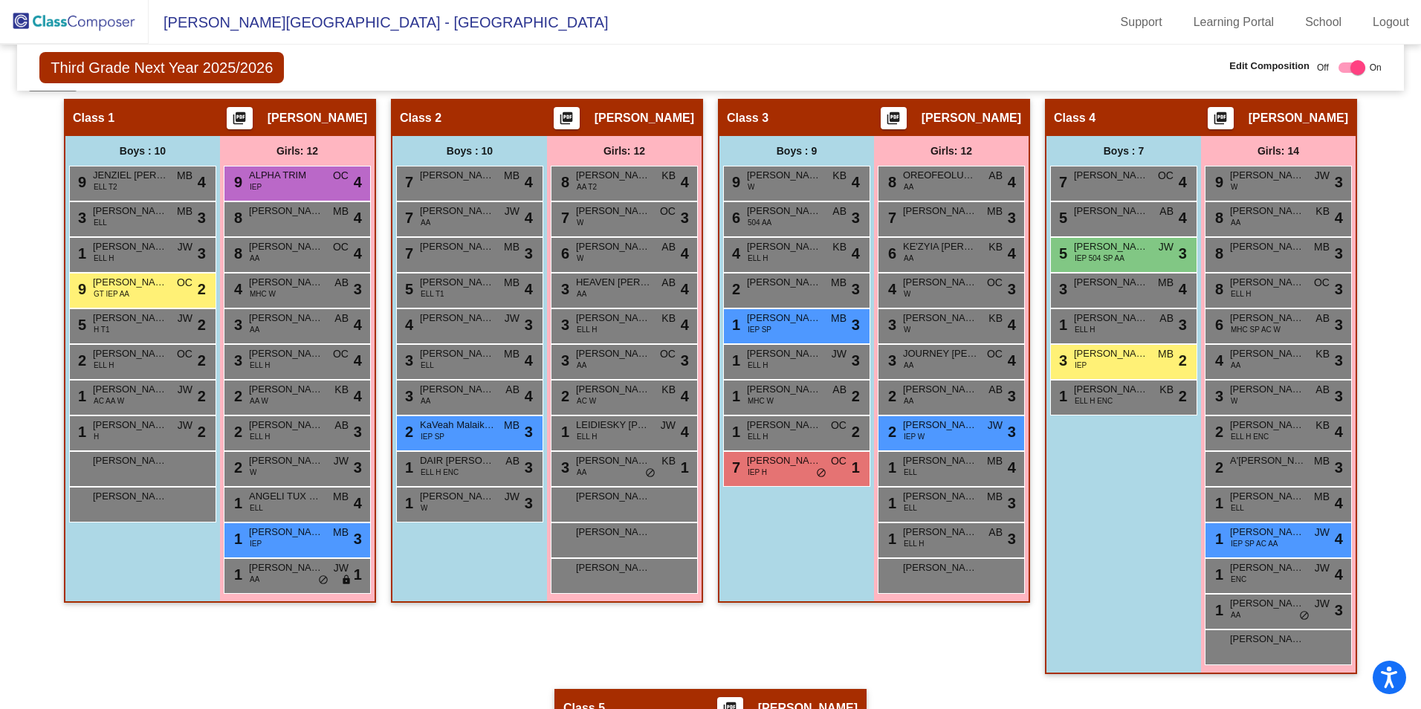
scroll to position [0, 0]
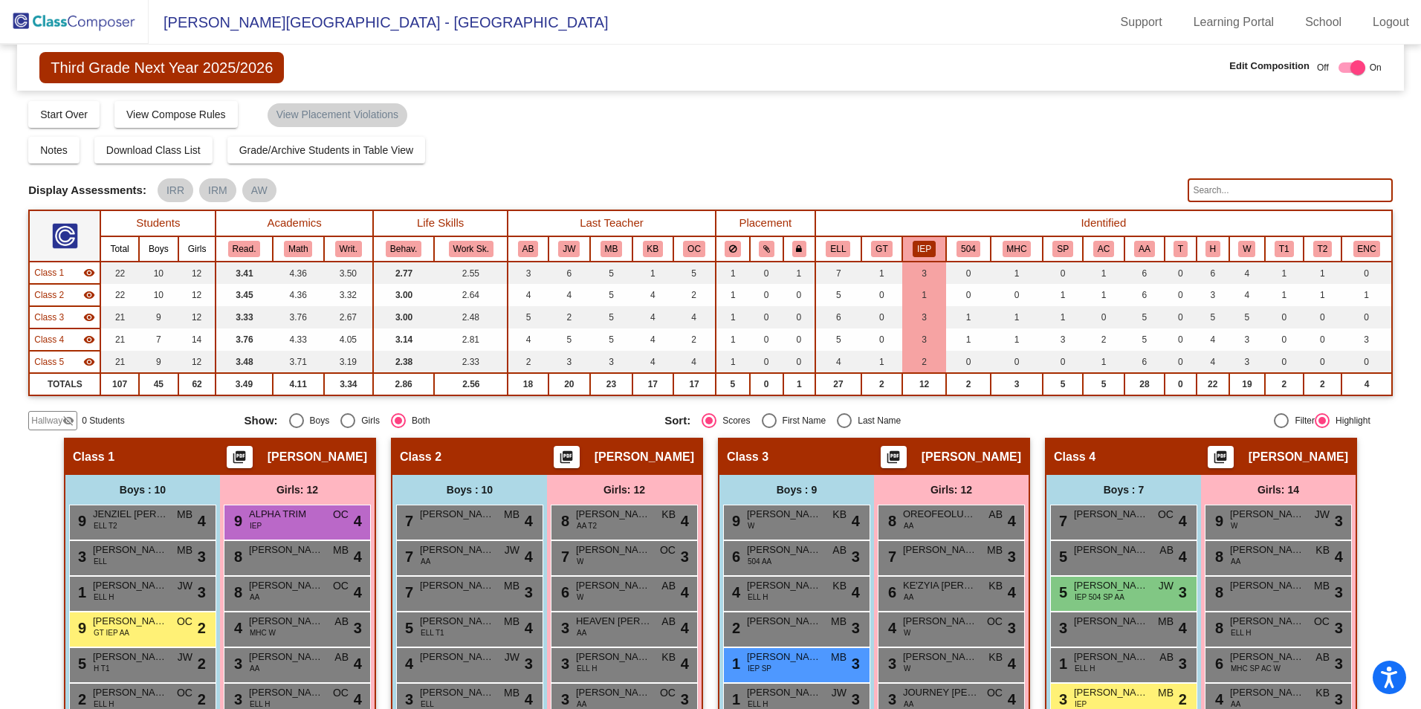
click at [922, 256] on button "IEP" at bounding box center [924, 249] width 23 height 16
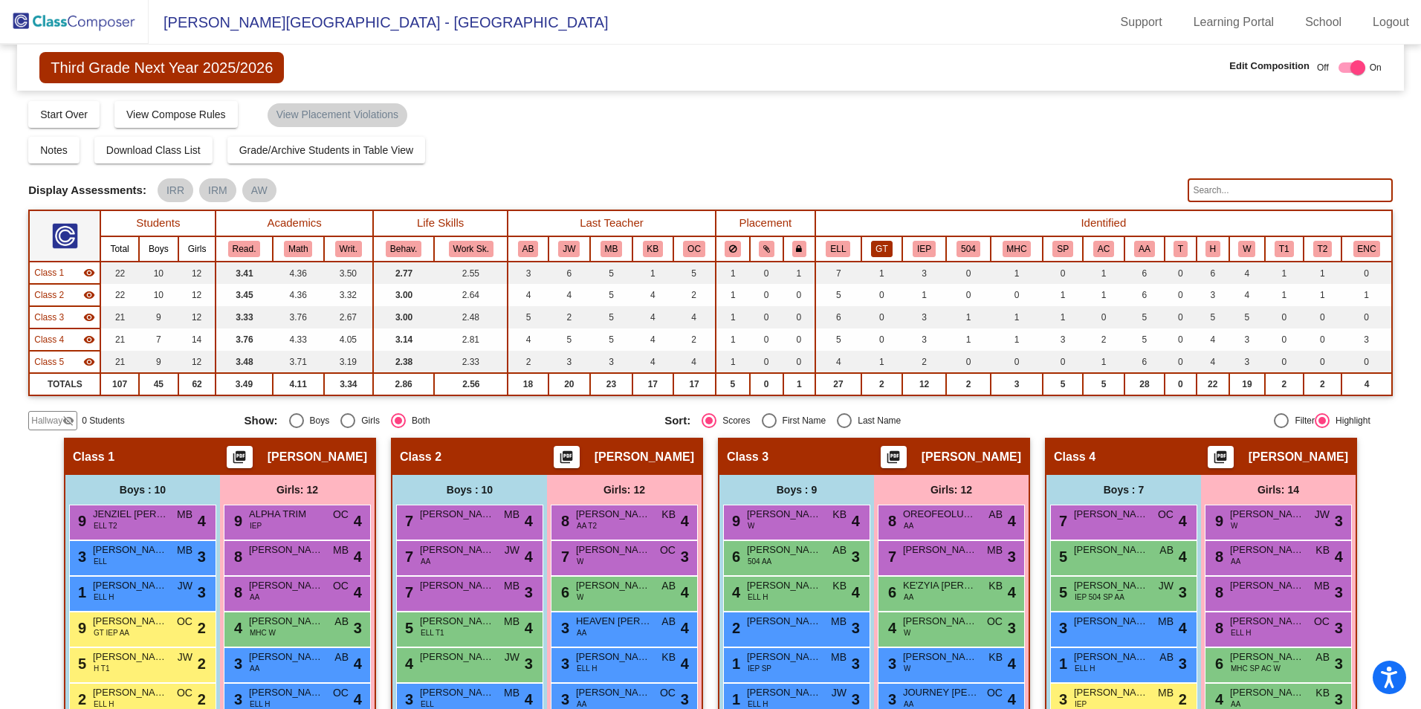
click at [883, 250] on button "GT" at bounding box center [881, 249] width 21 height 16
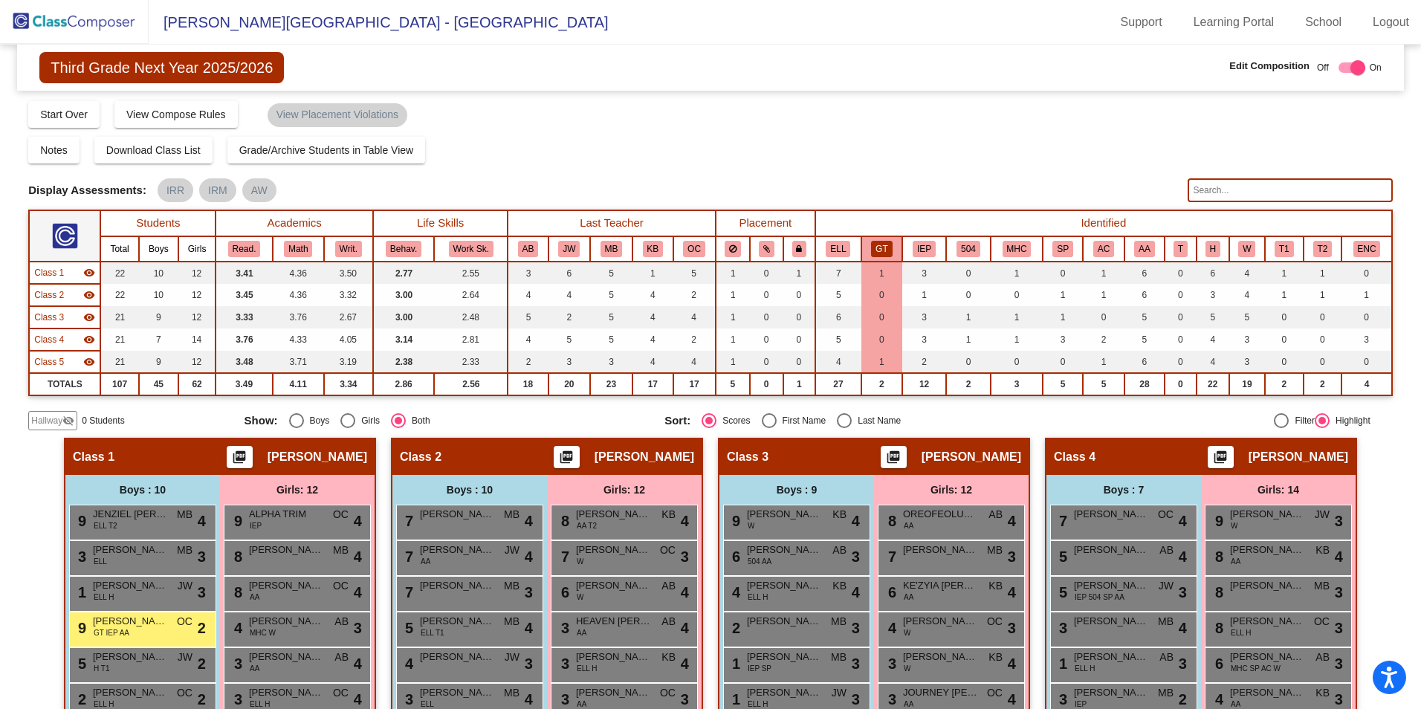
click at [888, 259] on th "GT" at bounding box center [881, 248] width 41 height 25
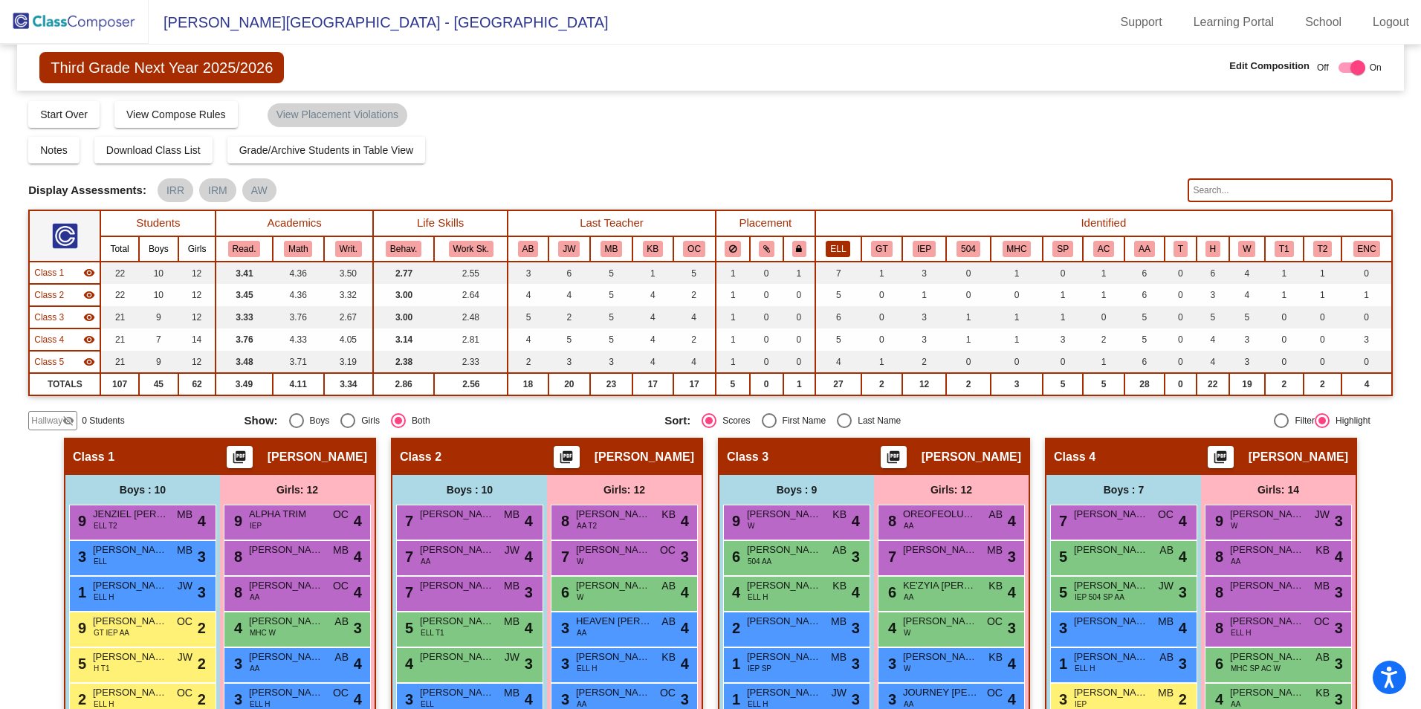
click at [843, 250] on button "ELL" at bounding box center [838, 249] width 25 height 16
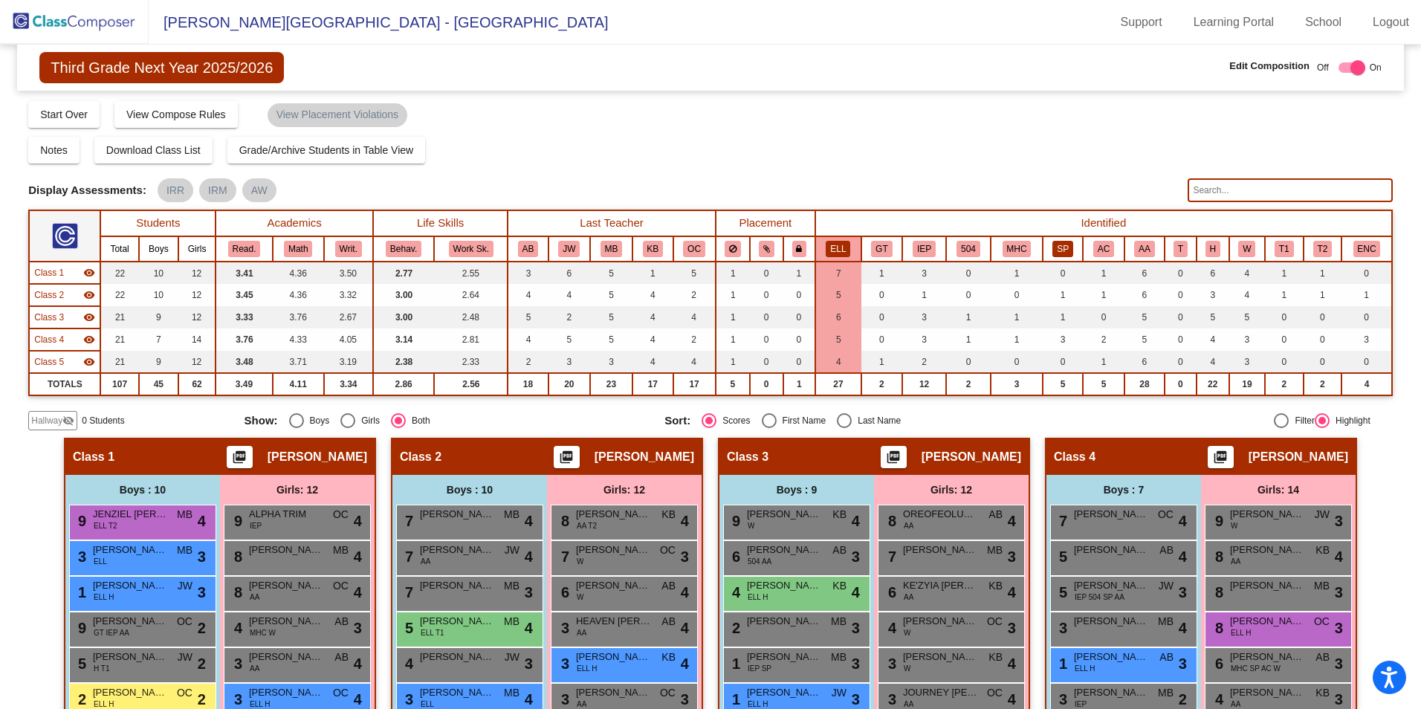
click at [1054, 247] on button "SP" at bounding box center [1062, 249] width 21 height 16
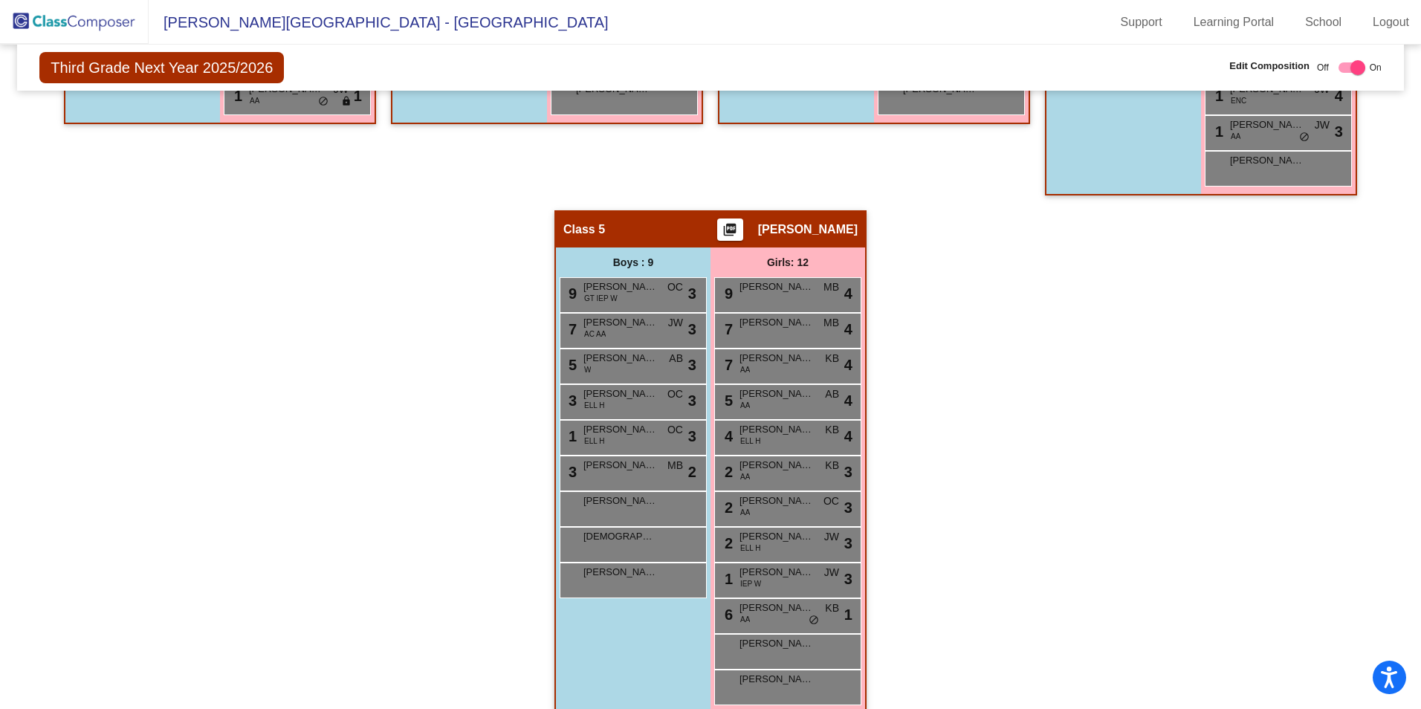
scroll to position [837, 0]
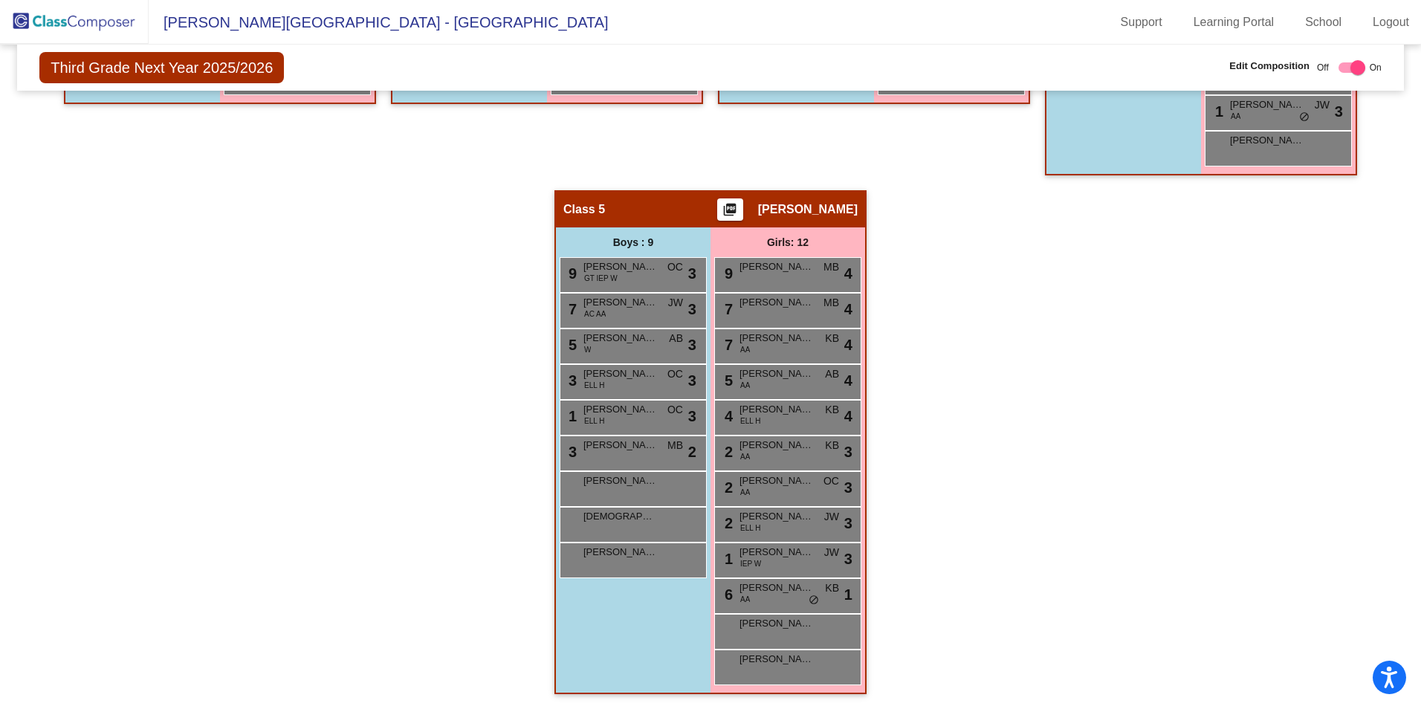
drag, startPoint x: 1005, startPoint y: 240, endPoint x: 1010, endPoint y: 265, distance: 25.1
click at [1004, 257] on div "Hallway - Hallway Class picture_as_pdf Add Student First Name Last Name Student…" at bounding box center [710, 154] width 1364 height 1109
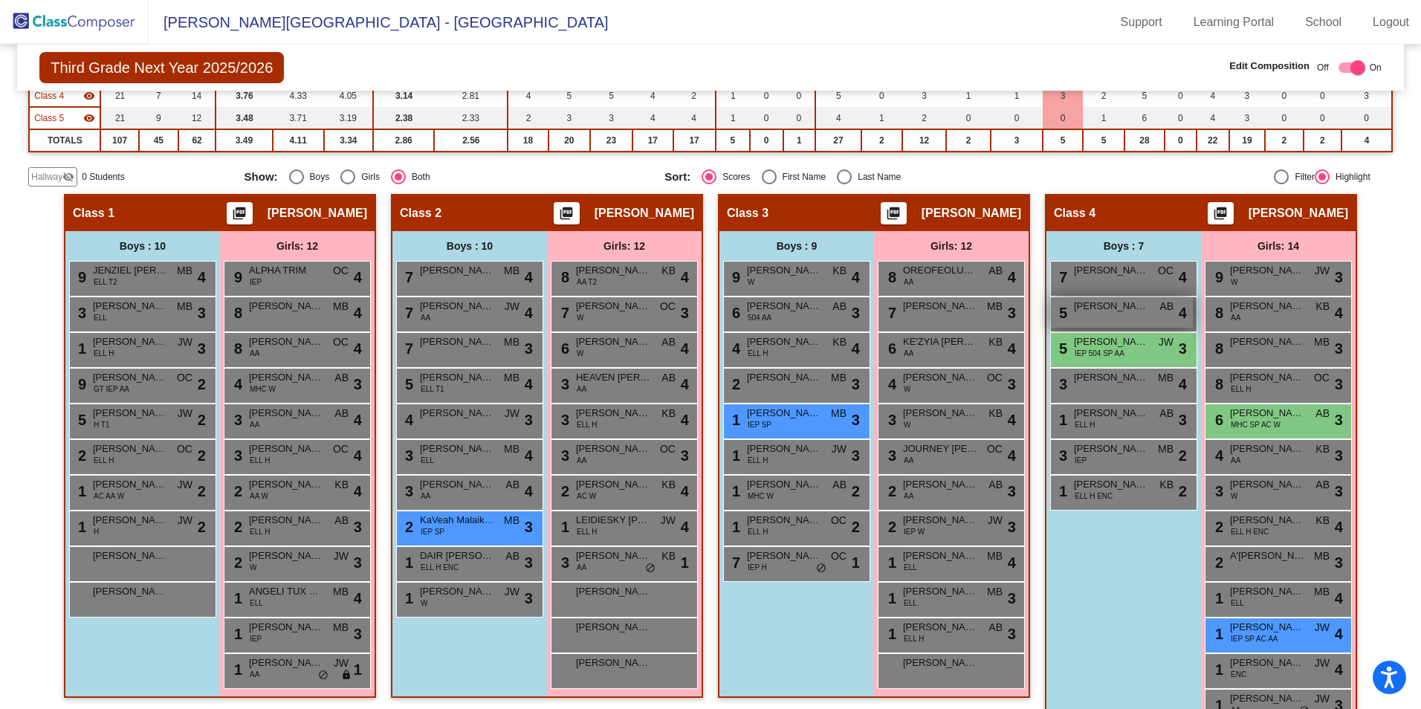
scroll to position [243, 0]
